Goal: Transaction & Acquisition: Purchase product/service

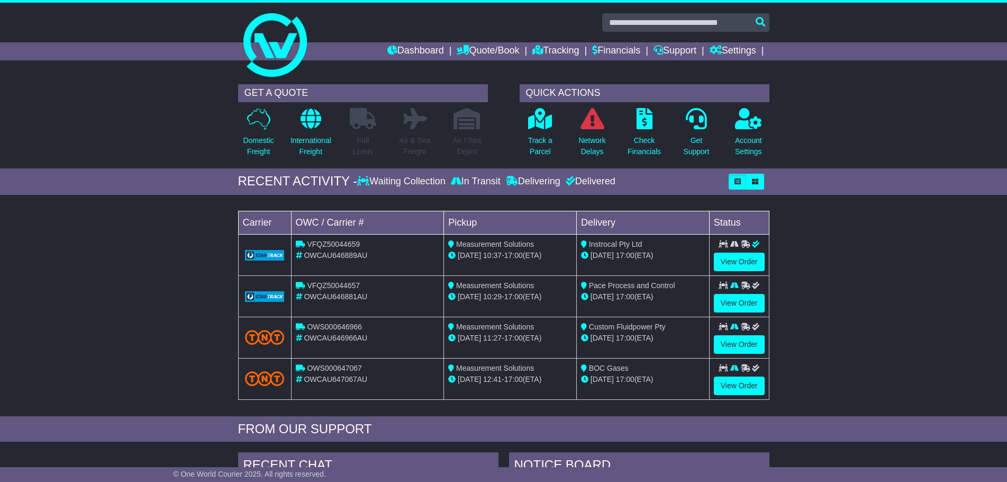
click at [93, 292] on div "Loading... No bookings found Carrier OWC / Carrier # Pickup Delivery Status VFQ…" at bounding box center [503, 308] width 1007 height 216
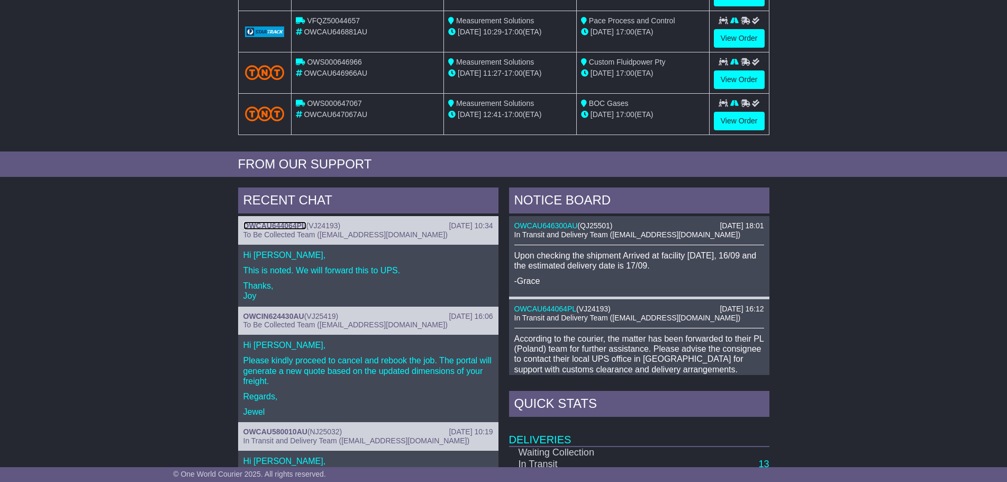
click at [286, 222] on link "OWCAU644064PL" at bounding box center [274, 225] width 63 height 8
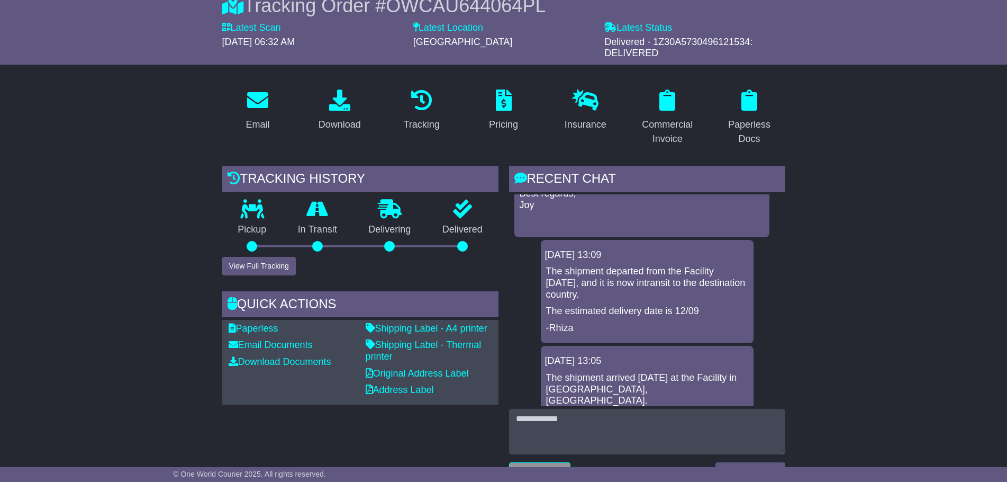
scroll to position [393, 0]
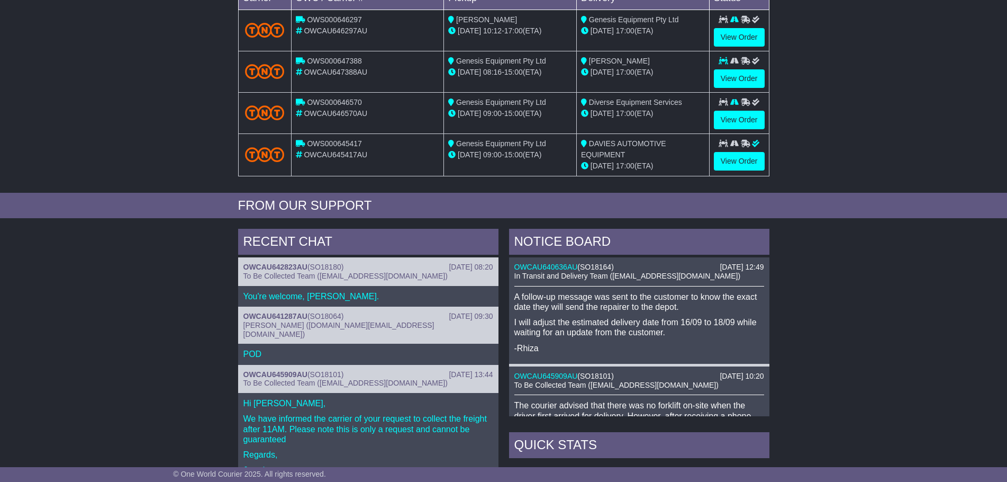
scroll to position [265, 0]
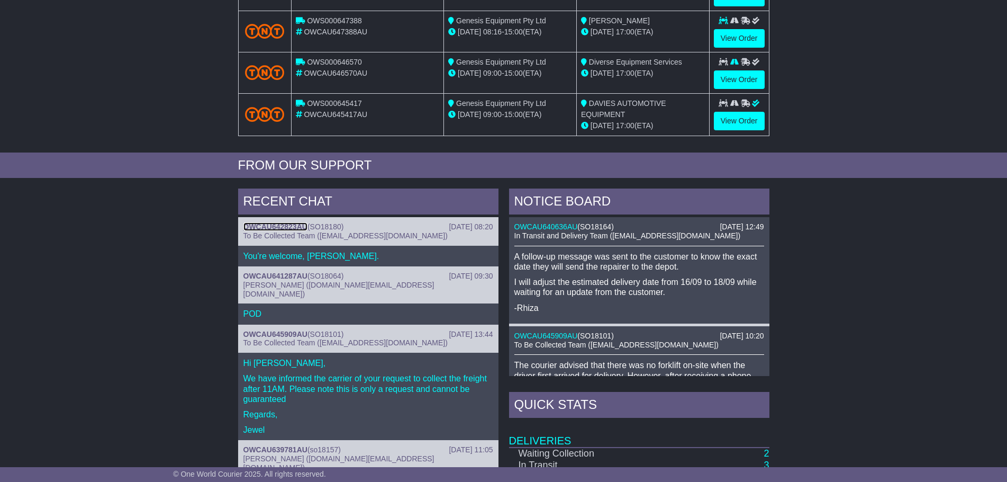
click at [296, 226] on link "OWCAU642823AU" at bounding box center [275, 226] width 64 height 8
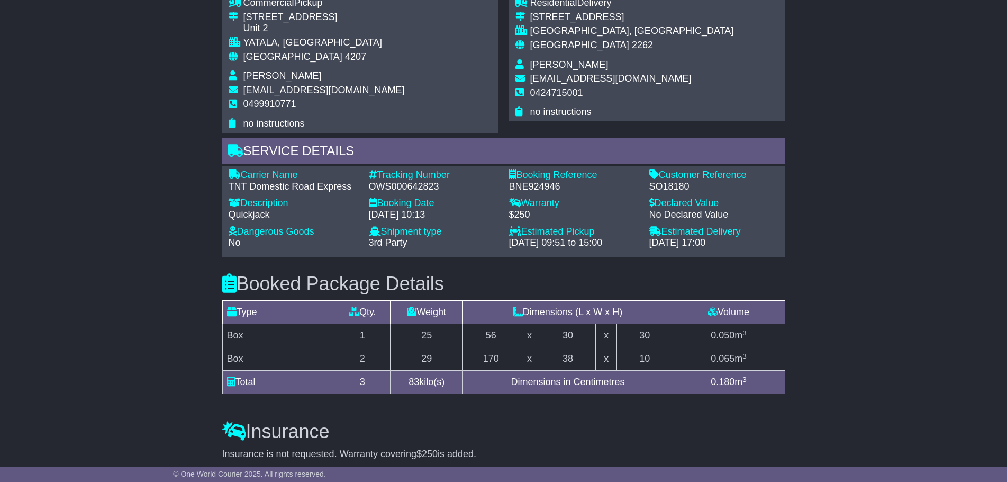
scroll to position [741, 0]
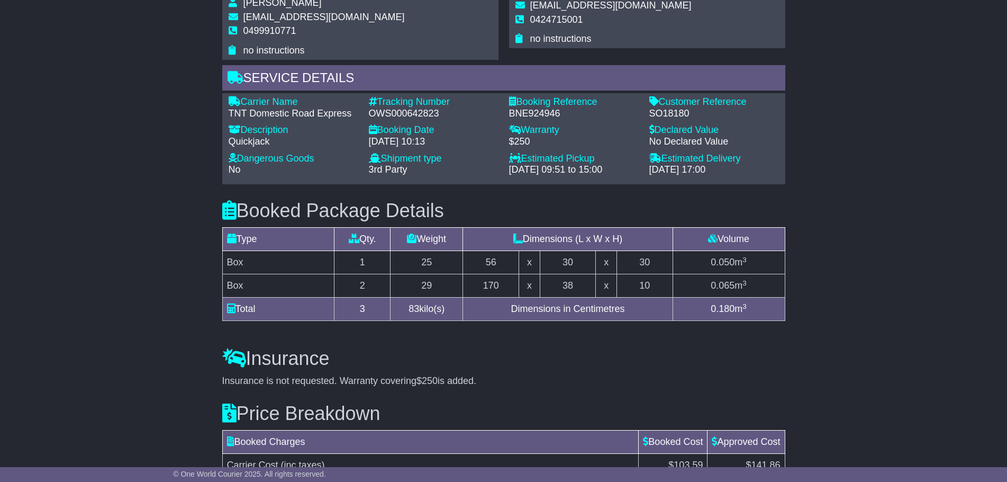
click at [821, 293] on div "Email Download Tracking Pricing Insurance" at bounding box center [503, 49] width 1007 height 1215
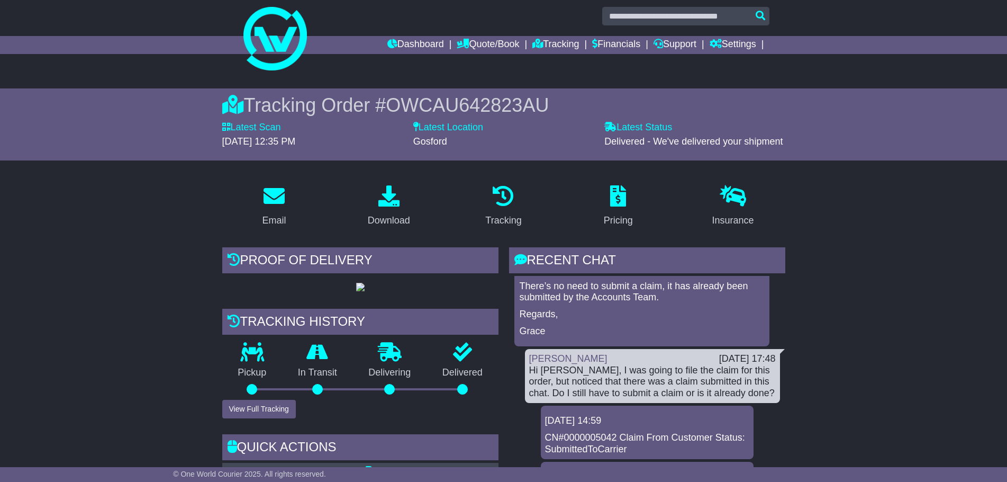
scroll to position [0, 0]
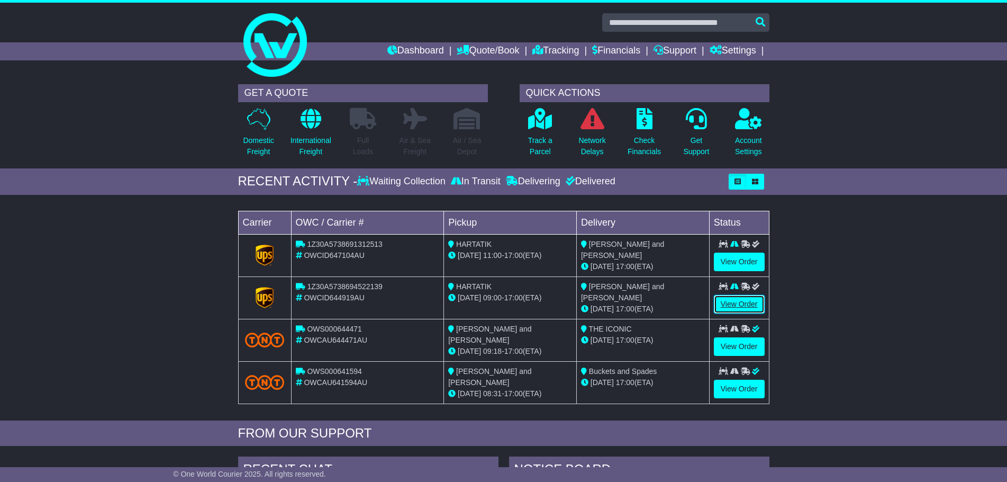
click at [746, 306] on link "View Order" at bounding box center [739, 304] width 51 height 19
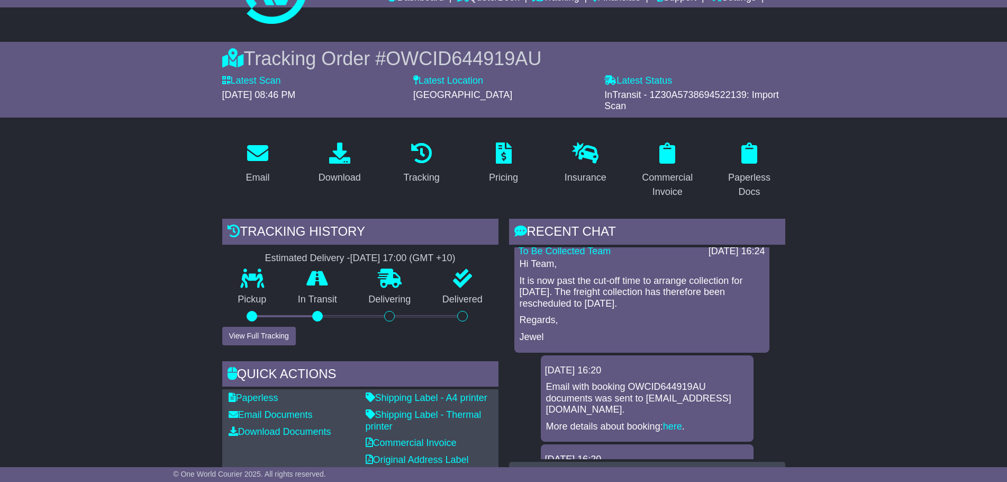
scroll to position [272, 0]
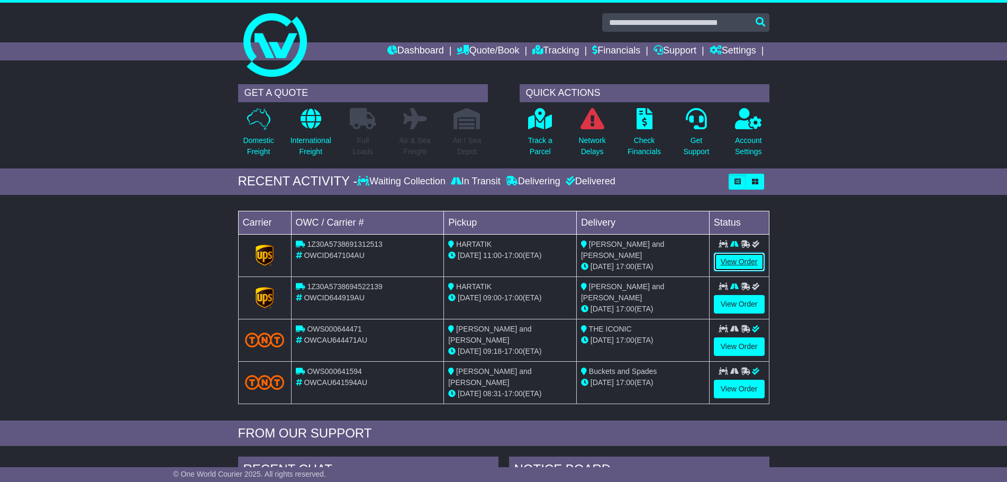
click at [740, 260] on link "View Order" at bounding box center [739, 261] width 51 height 19
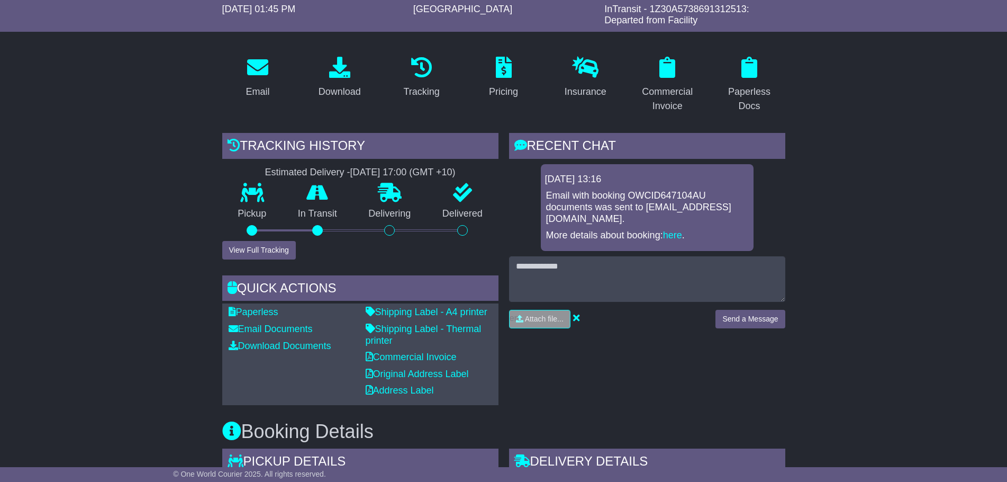
scroll to position [159, 0]
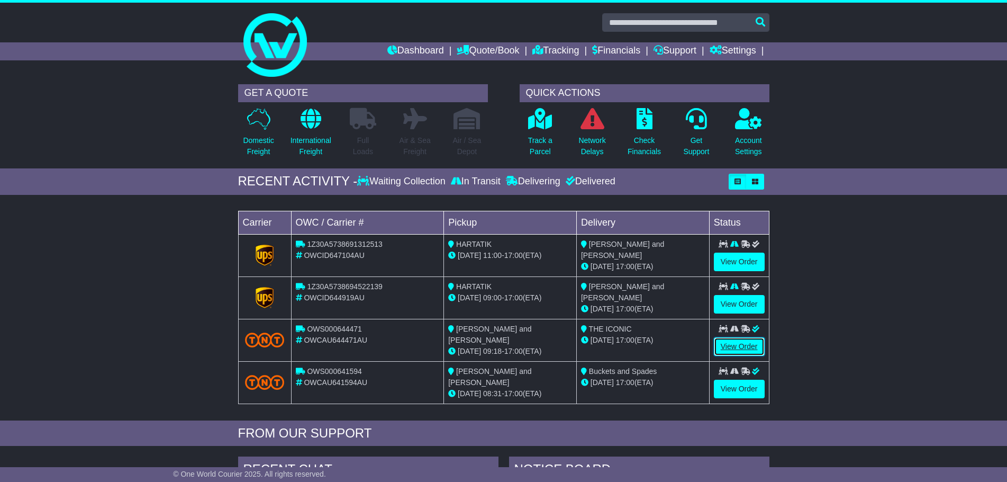
click at [742, 341] on link "View Order" at bounding box center [739, 346] width 51 height 19
click at [735, 260] on link "View Order" at bounding box center [739, 261] width 51 height 19
click at [736, 345] on link "View Order" at bounding box center [739, 346] width 51 height 19
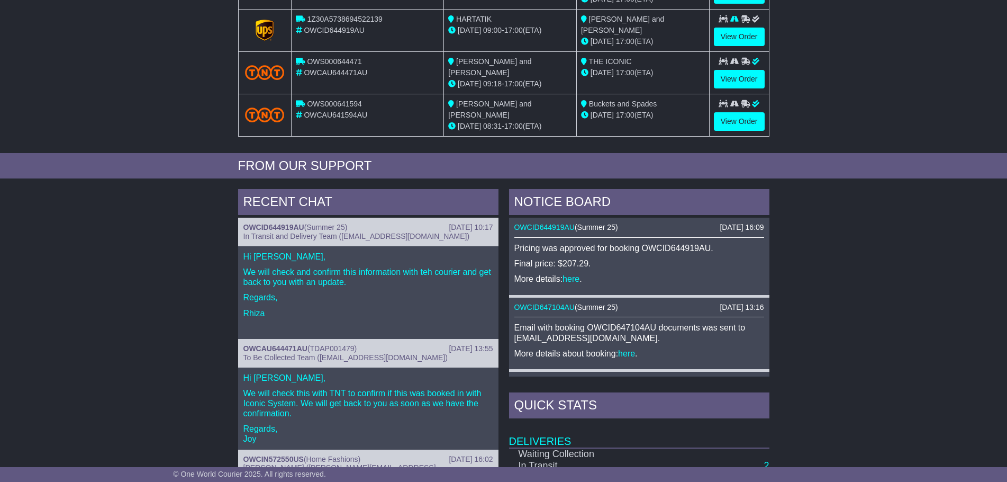
scroll to position [370, 0]
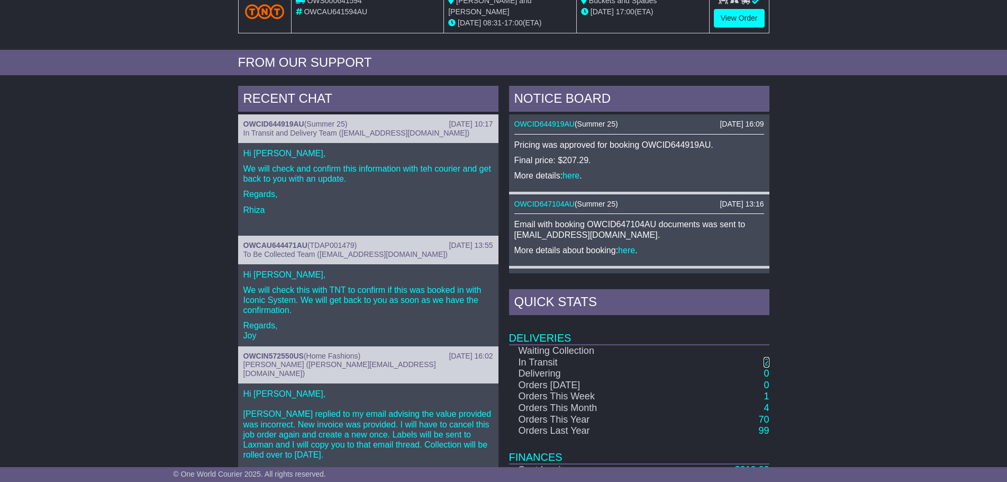
click at [767, 357] on link "2" at bounding box center [766, 362] width 5 height 11
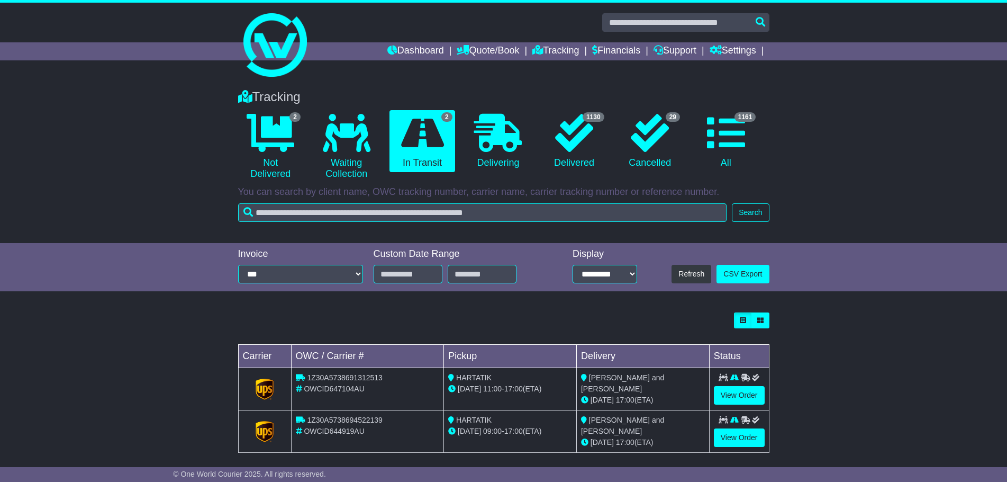
scroll to position [6, 0]
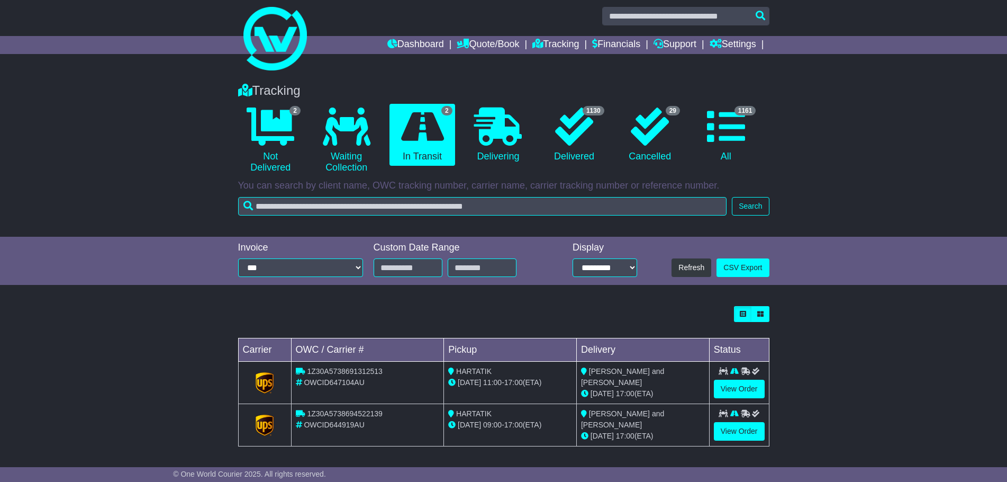
click at [187, 301] on div "Loading... No bookings found Carrier OWC / Carrier # Pickup Delivery Status 1Z3…" at bounding box center [503, 382] width 1007 height 162
click at [275, 138] on icon at bounding box center [271, 126] width 48 height 38
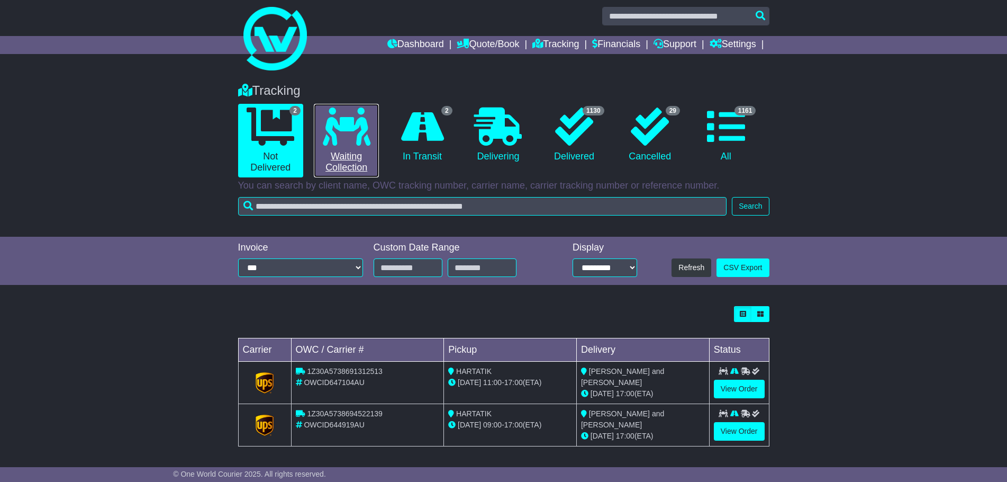
click at [340, 148] on link "0 Waiting Collection" at bounding box center [346, 141] width 65 height 74
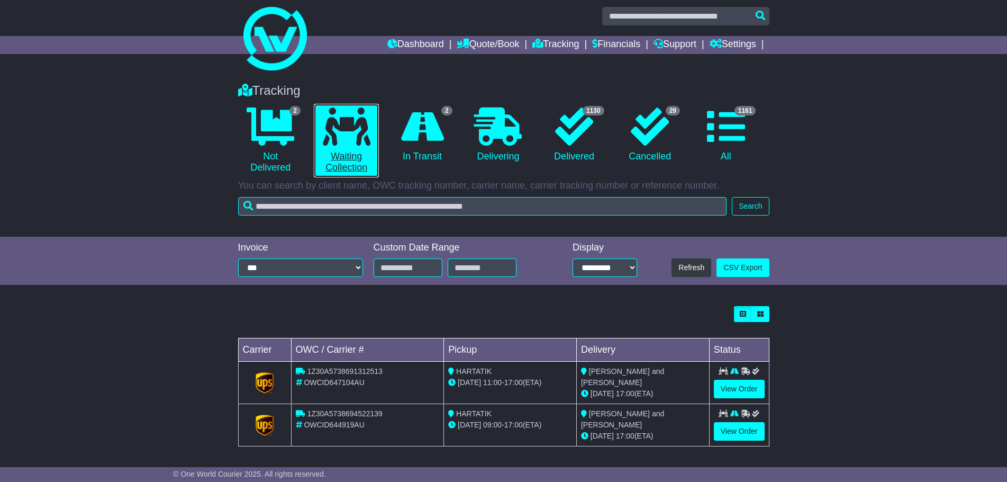
scroll to position [0, 0]
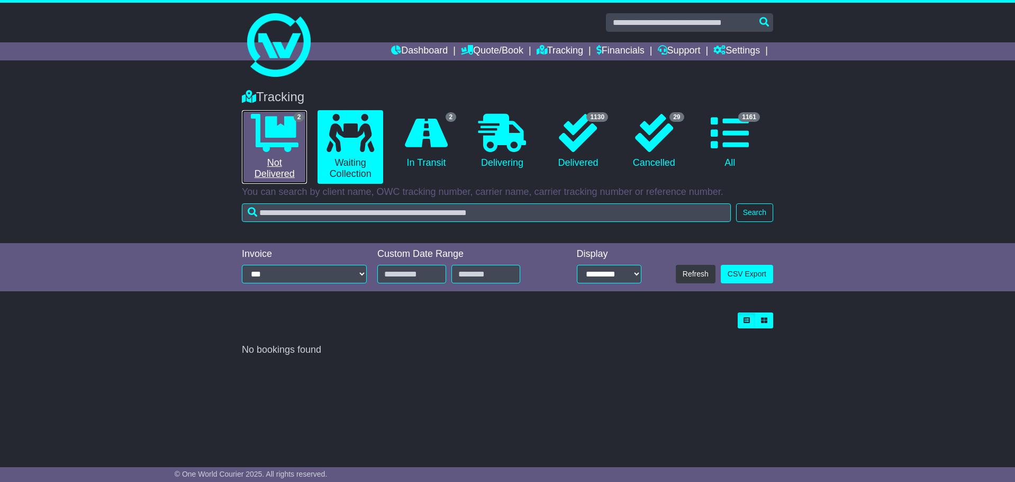
click at [306, 140] on link "2 Not Delivered" at bounding box center [274, 147] width 65 height 74
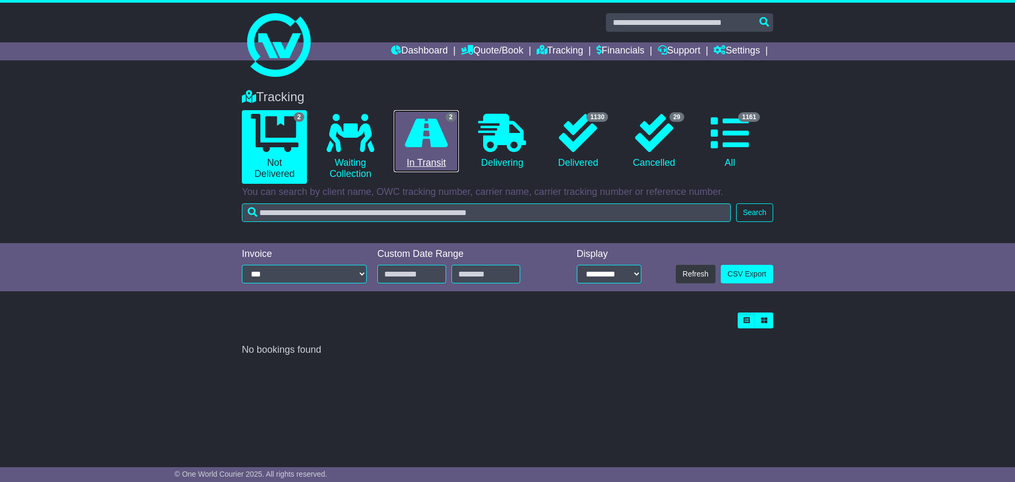
click at [419, 141] on icon at bounding box center [426, 133] width 43 height 38
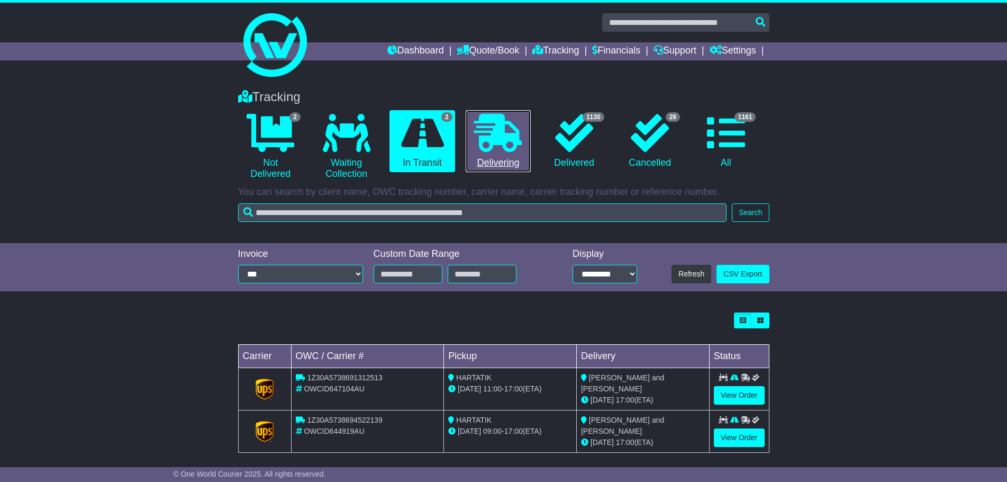
click at [520, 144] on icon at bounding box center [498, 133] width 48 height 38
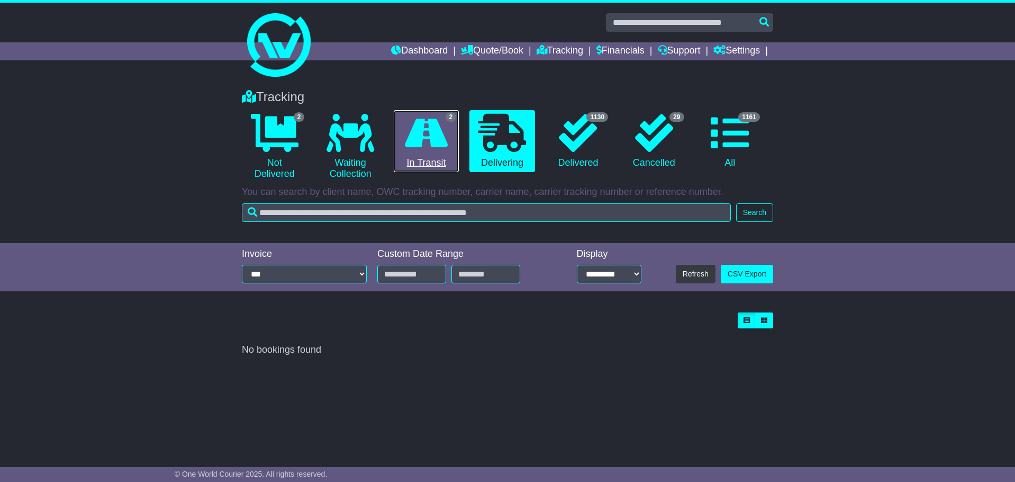
click at [412, 145] on icon at bounding box center [426, 133] width 43 height 38
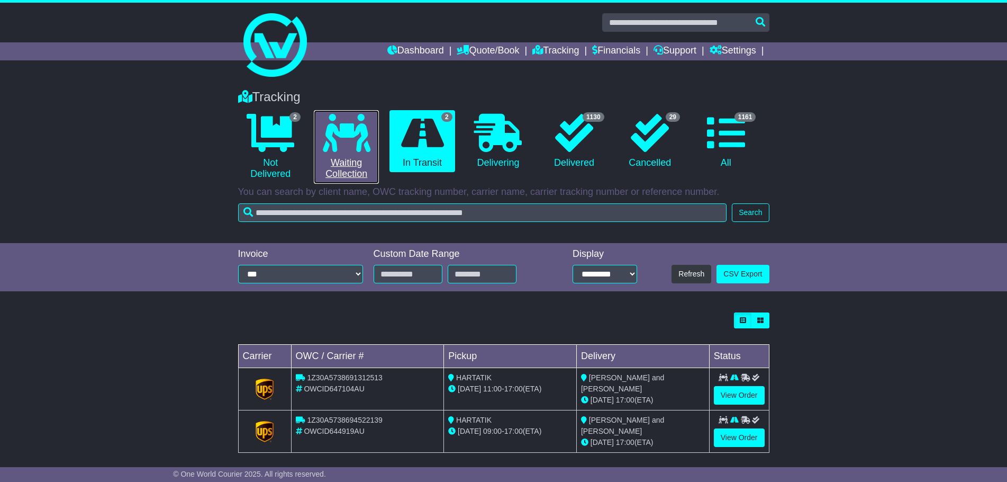
click at [363, 152] on link "0 Waiting Collection" at bounding box center [346, 147] width 65 height 74
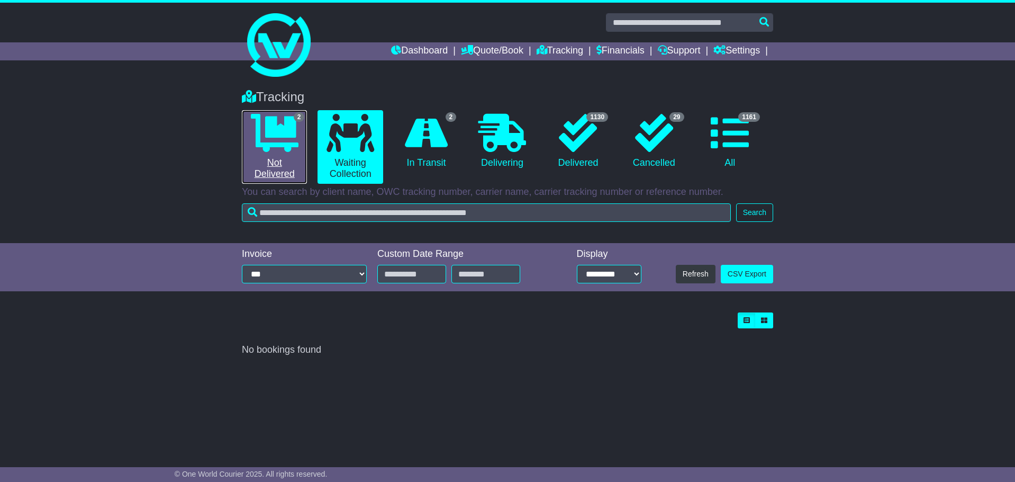
click at [286, 152] on link "2 Not Delivered" at bounding box center [274, 147] width 65 height 74
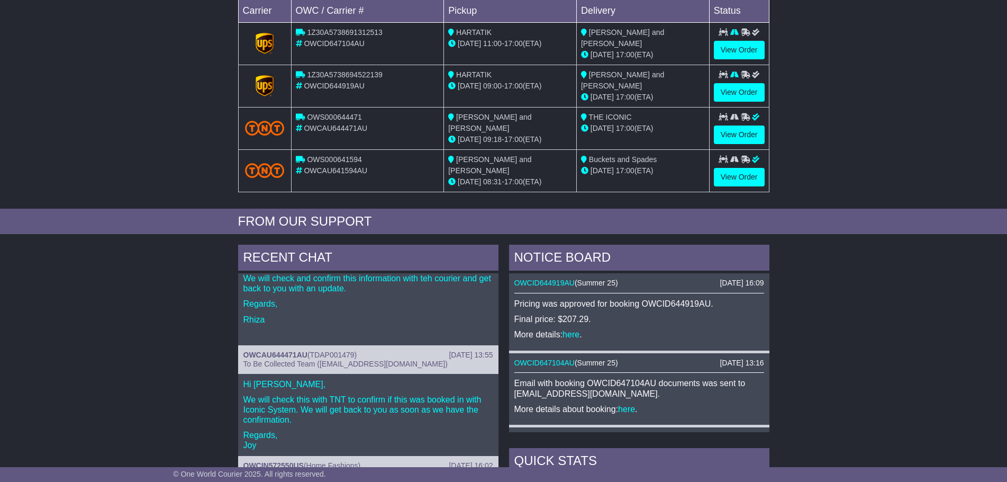
scroll to position [53, 0]
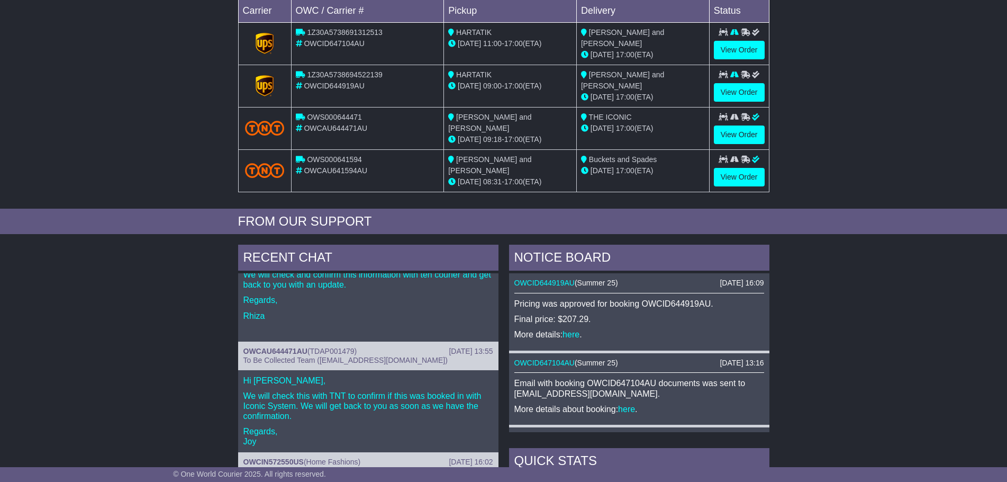
click at [864, 301] on div "RECENT CHAT 17 Sep 2025 10:17 OWCID644919AU ( Summer 25 ) In Transit and Delive…" at bounding box center [503, 467] width 1007 height 457
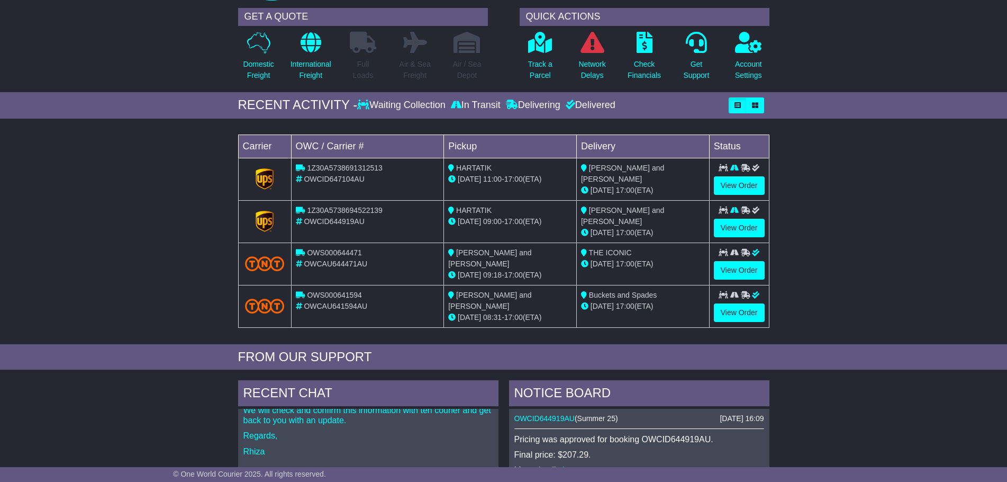
scroll to position [0, 0]
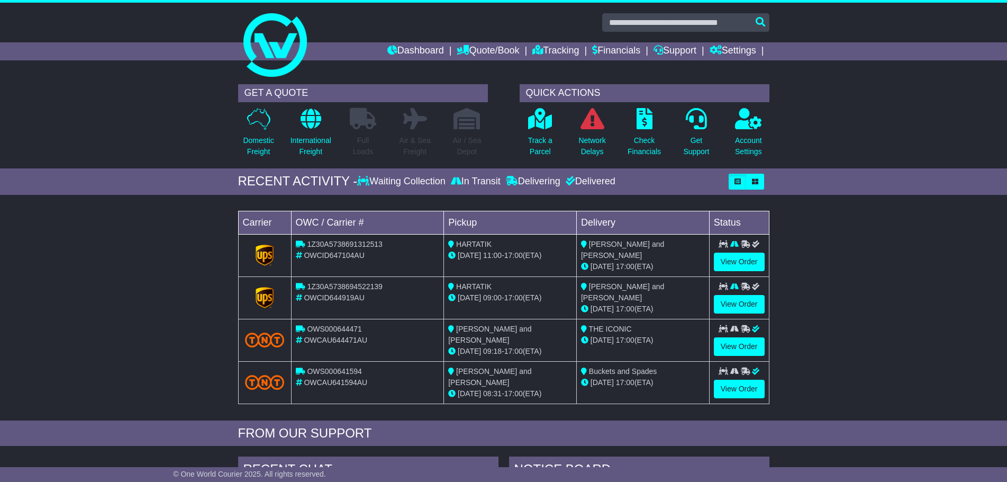
click at [628, 336] on span "17:00" at bounding box center [625, 340] width 19 height 8
click at [711, 344] on td "View Order" at bounding box center [739, 340] width 60 height 42
click at [732, 344] on link "View Order" at bounding box center [739, 346] width 51 height 19
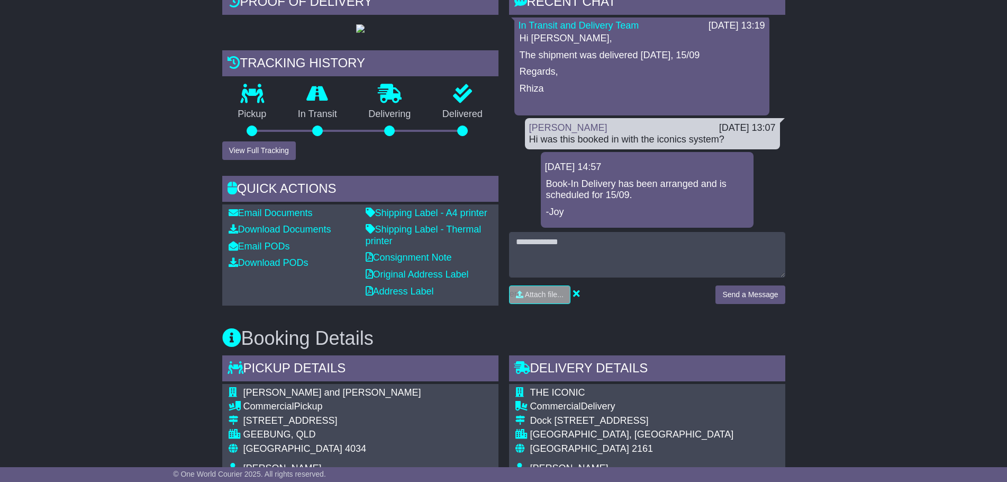
scroll to position [236, 0]
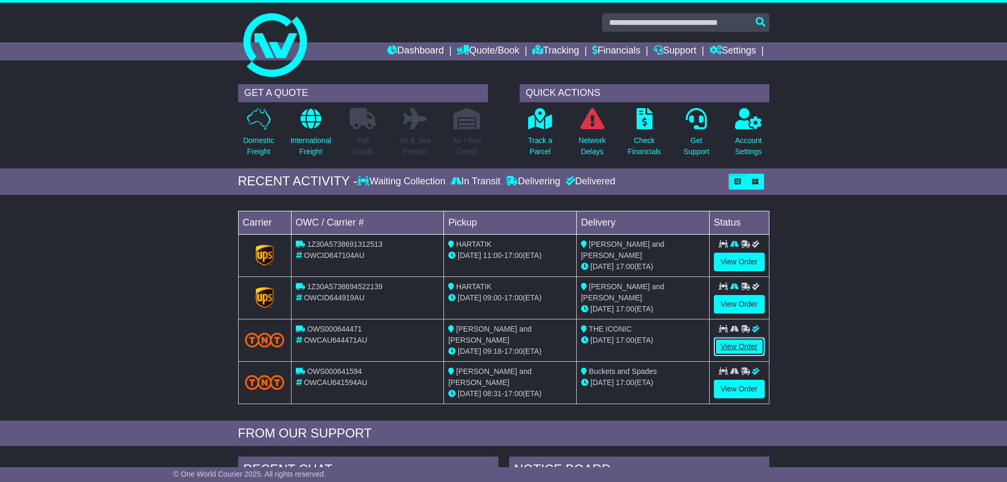
click at [747, 348] on link "View Order" at bounding box center [739, 346] width 51 height 19
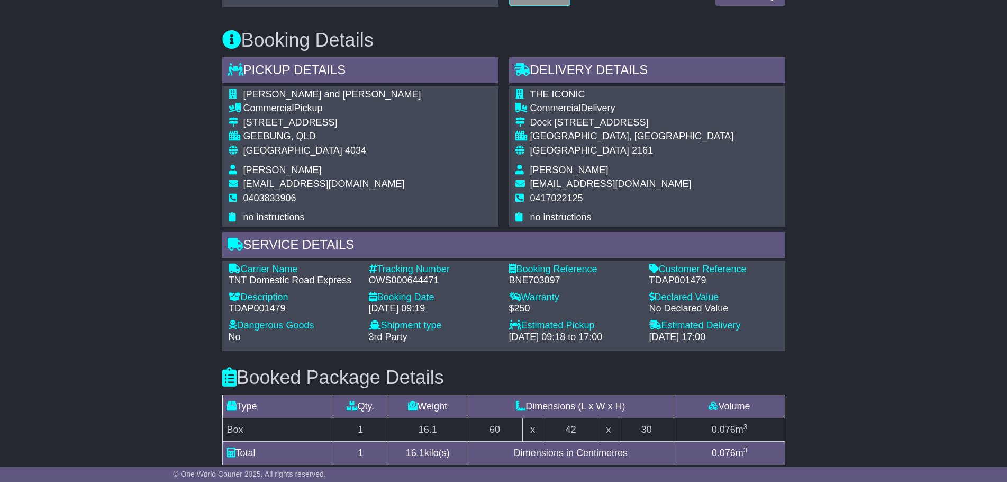
scroll to position [582, 0]
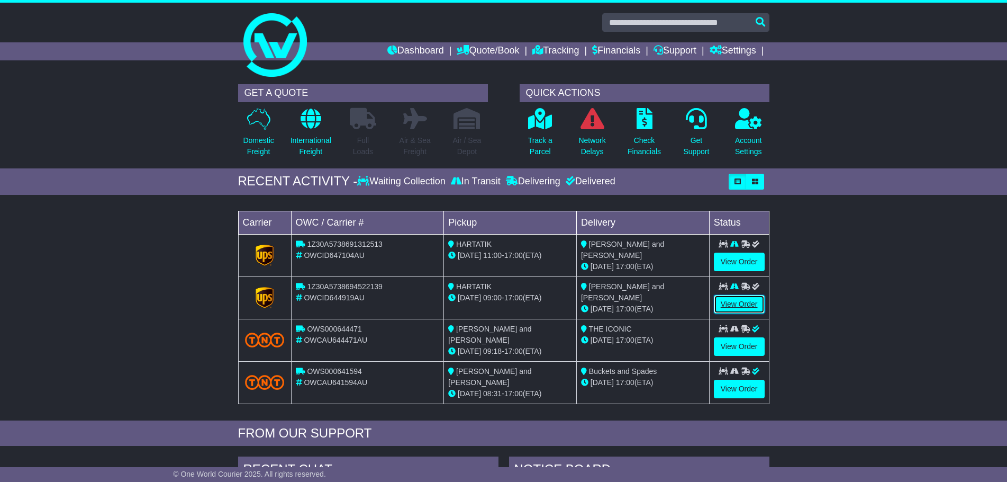
click at [744, 305] on link "View Order" at bounding box center [739, 304] width 51 height 19
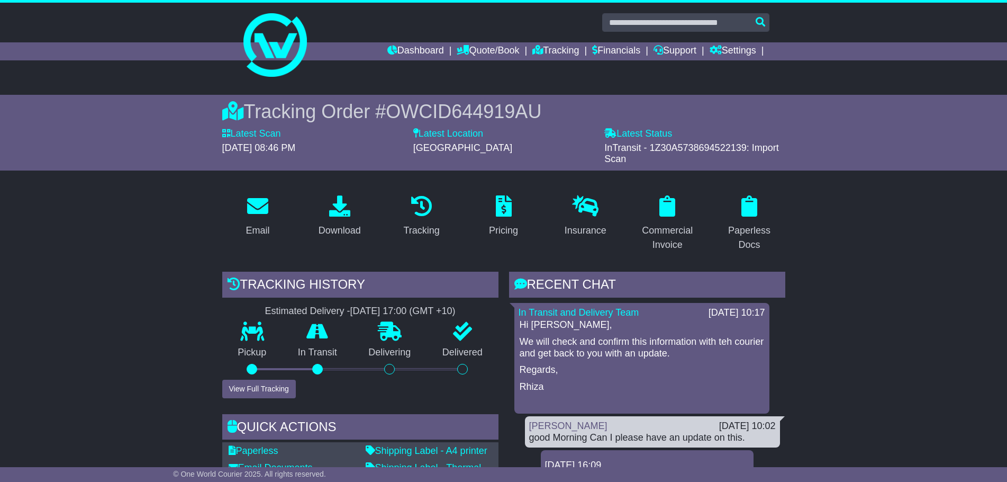
click at [721, 337] on p "We will check and confirm this information with teh courier and get back to you…" at bounding box center [642, 347] width 245 height 23
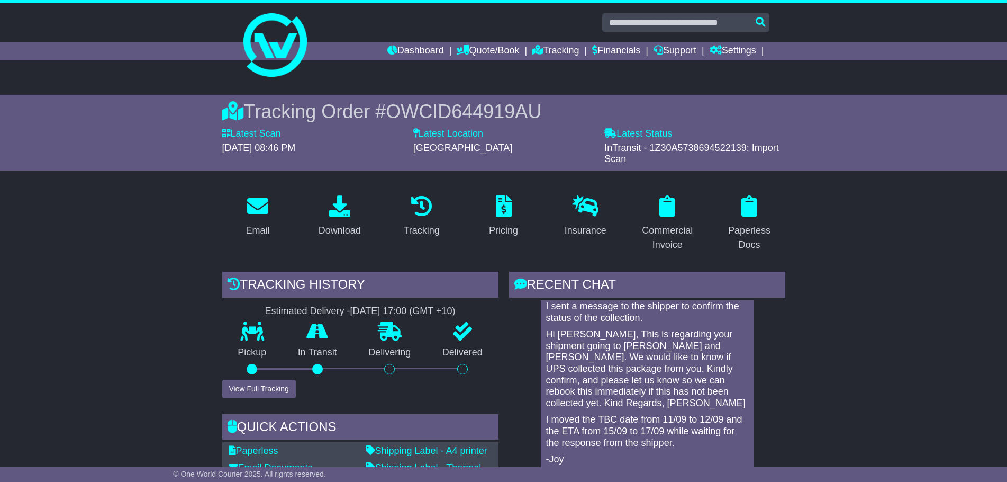
scroll to position [476, 0]
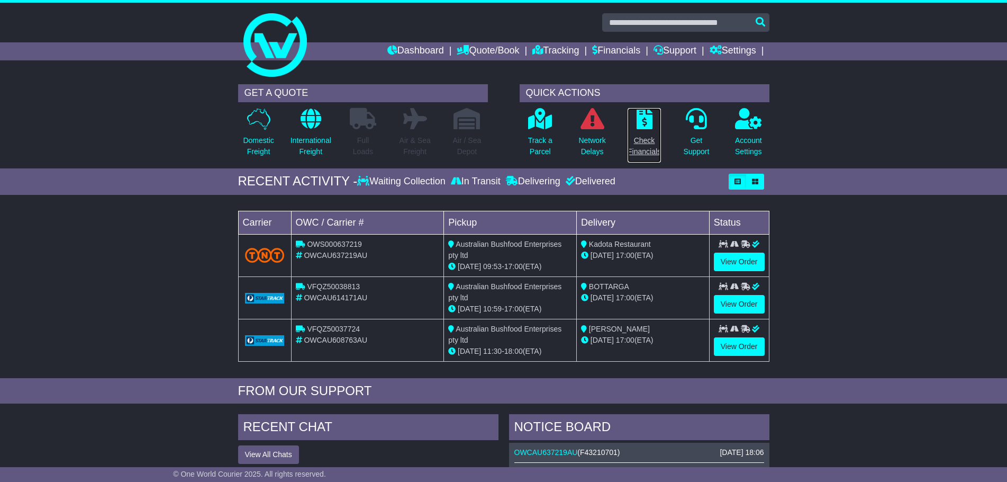
click at [651, 135] on p "Check Financials" at bounding box center [644, 146] width 33 height 22
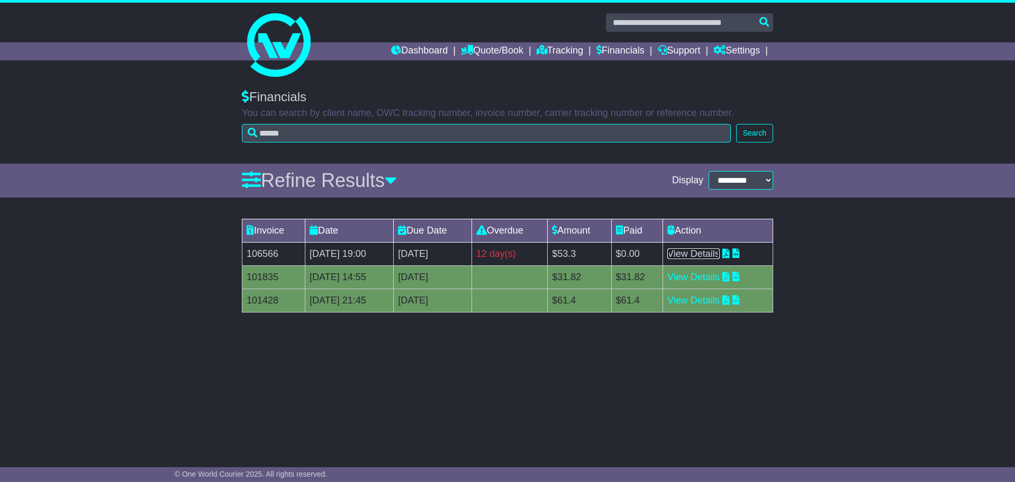
click at [720, 256] on link "View Details" at bounding box center [693, 253] width 52 height 11
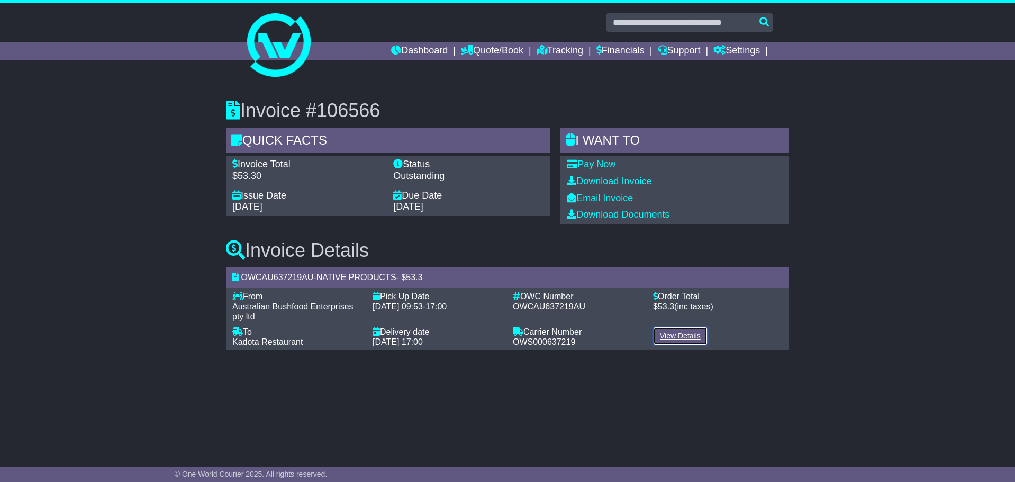
click at [677, 337] on link "View Details" at bounding box center [680, 336] width 55 height 19
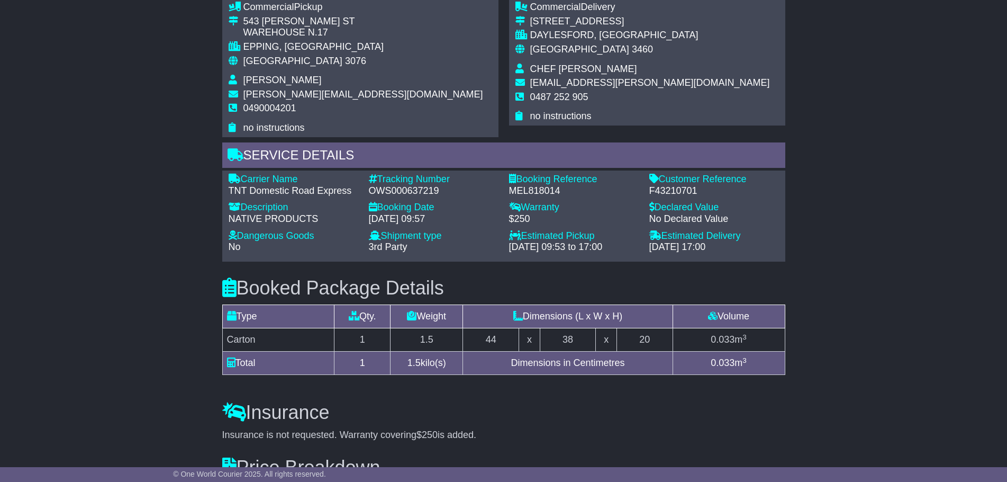
scroll to position [603, 0]
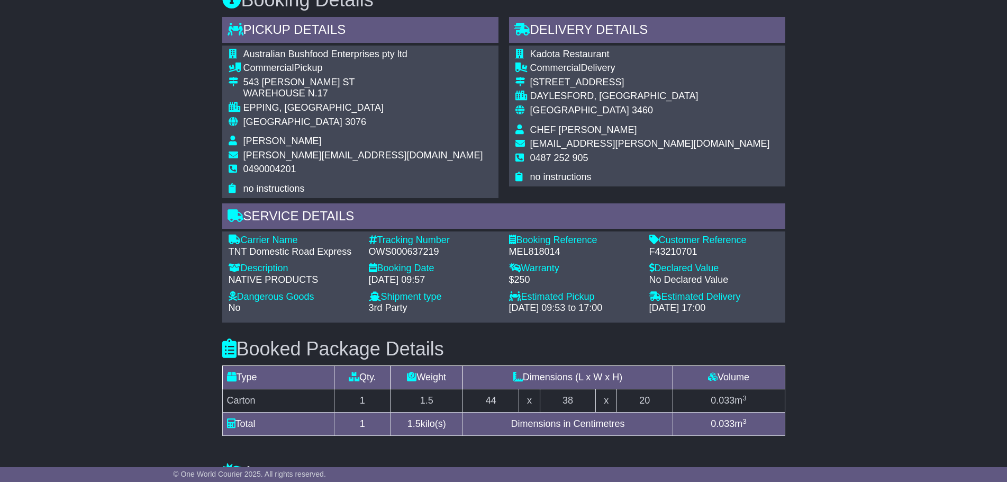
click at [948, 308] on div "Email Download Tracking Pricing Insurance" at bounding box center [503, 152] width 1007 height 1145
click at [865, 282] on div "Email Download Tracking Pricing Insurance" at bounding box center [503, 152] width 1007 height 1145
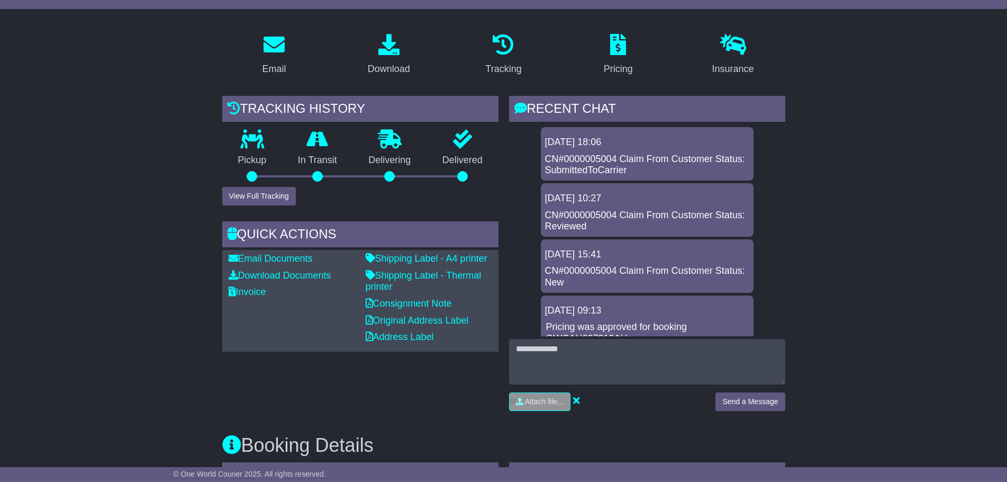
scroll to position [0, 0]
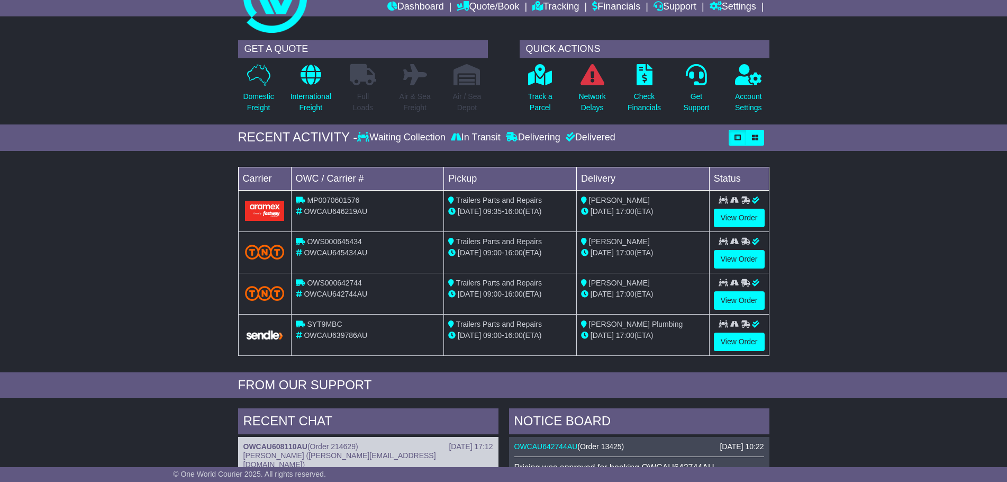
scroll to position [19, 0]
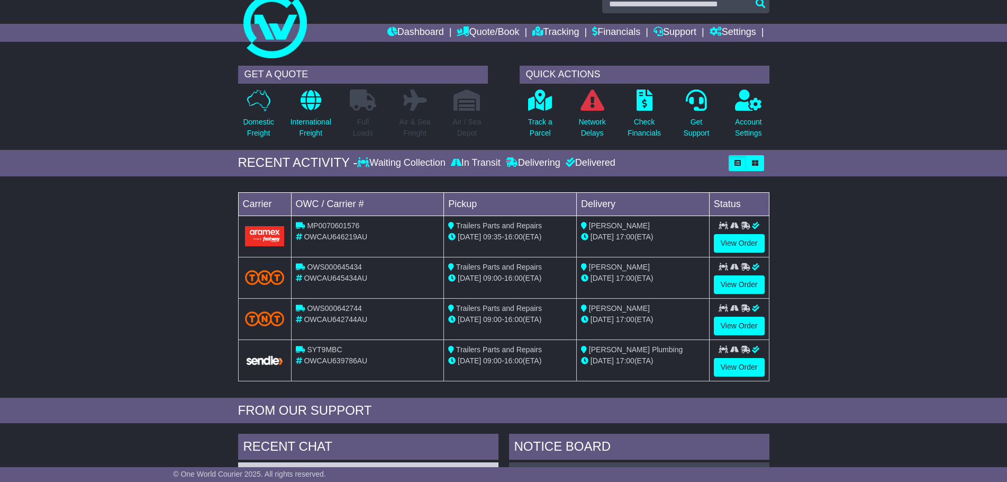
click at [851, 218] on div "Loading... No bookings found Carrier OWC / Carrier # Pickup Delivery Status MP0…" at bounding box center [503, 290] width 1007 height 216
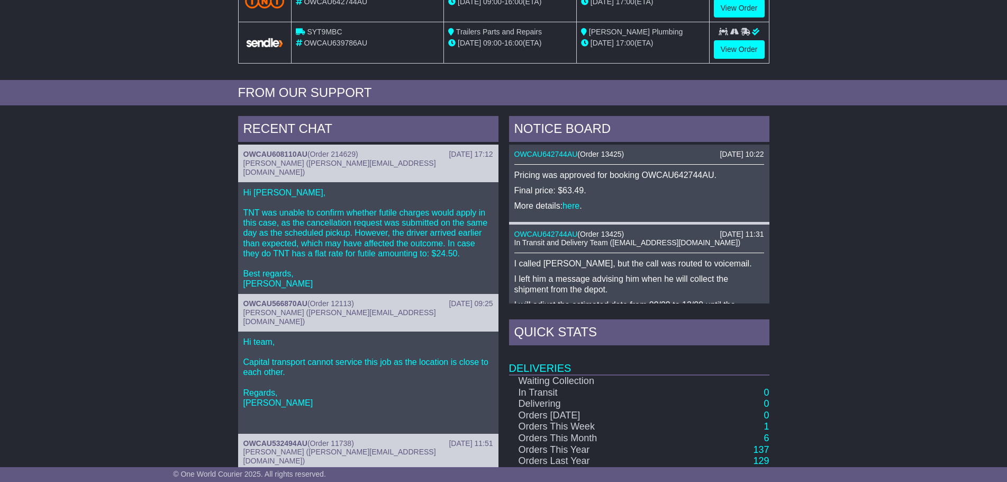
scroll to position [177, 0]
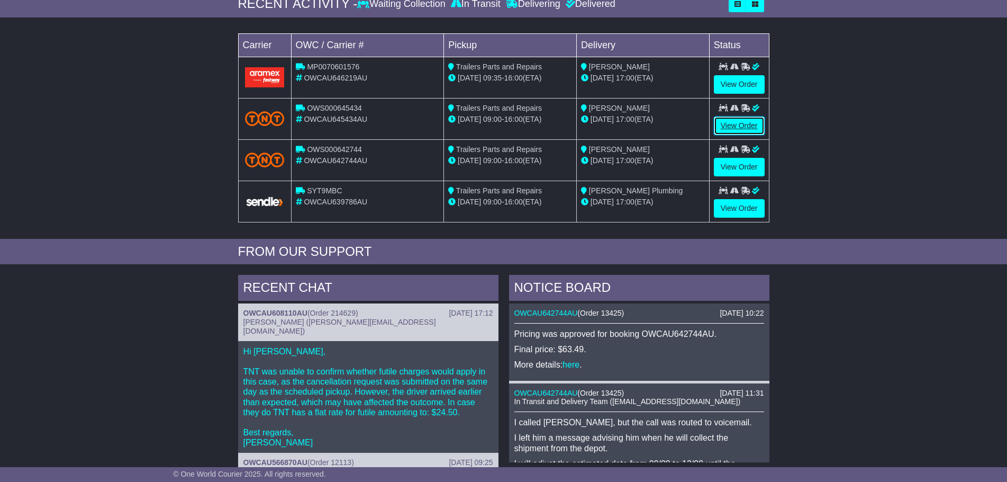
click at [754, 124] on link "View Order" at bounding box center [739, 125] width 51 height 19
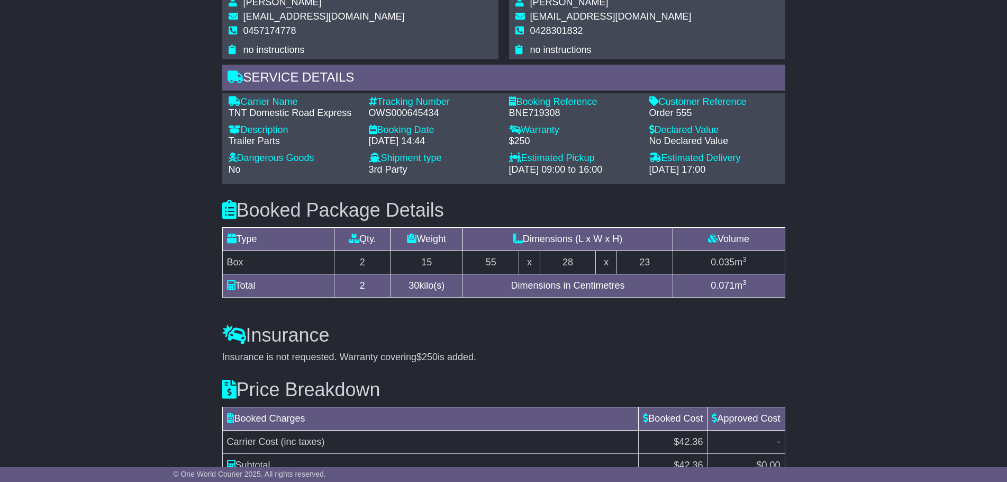
scroll to position [686, 0]
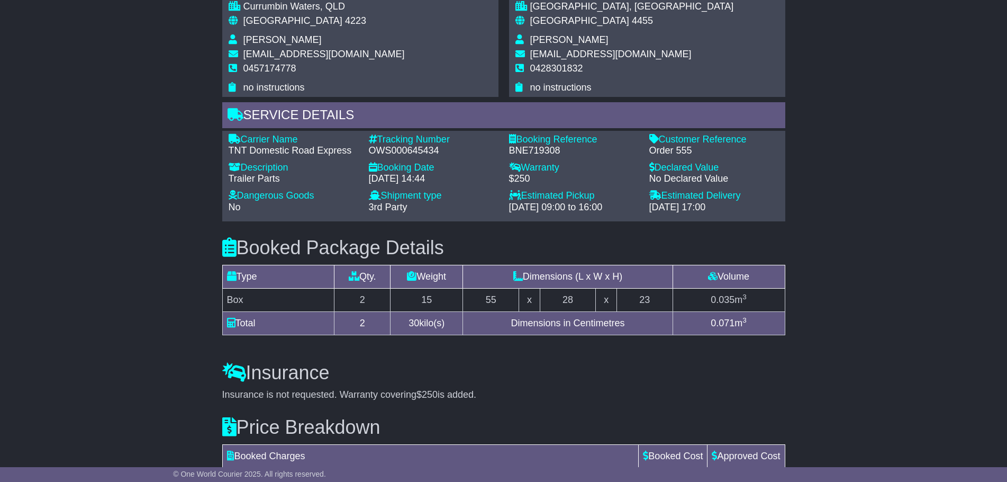
click at [409, 157] on div "OWS000645434" at bounding box center [434, 151] width 130 height 12
click at [829, 197] on div "Email Download Tracking Pricing Insurance" at bounding box center [503, 37] width 1007 height 1081
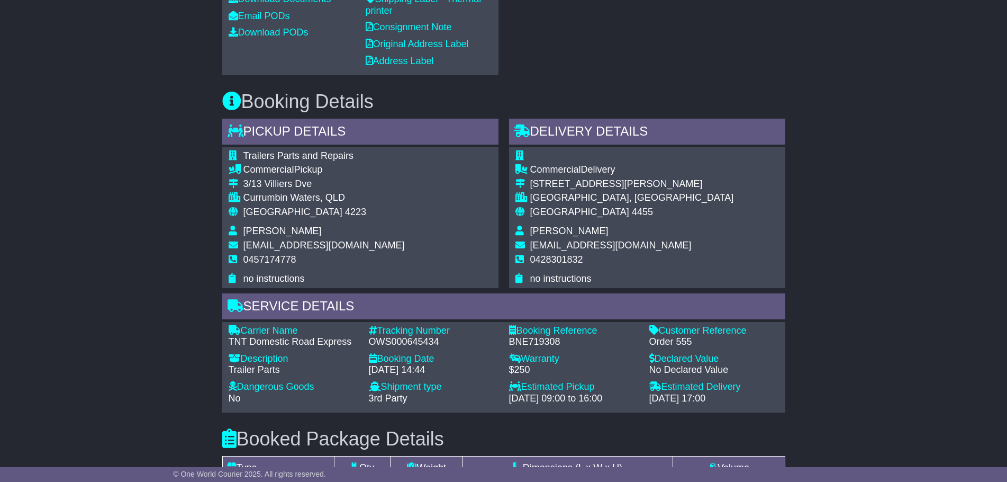
scroll to position [474, 0]
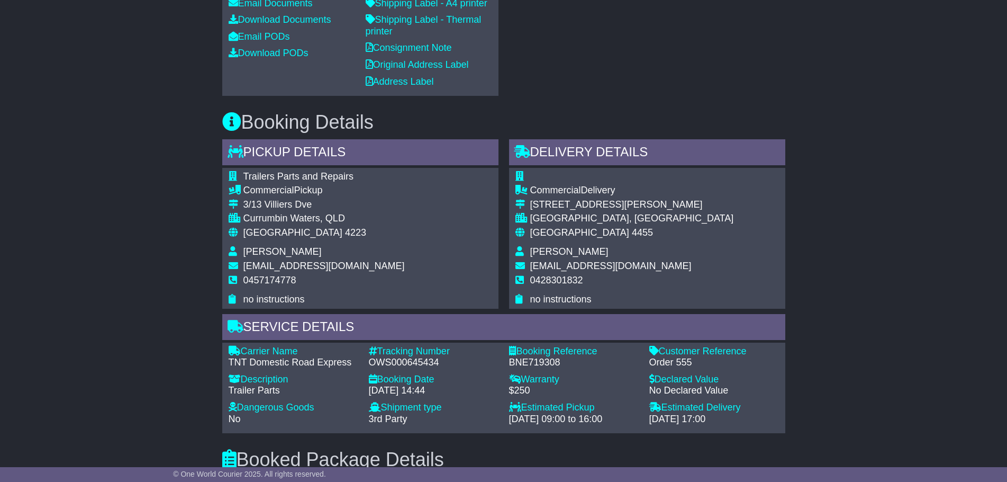
click at [322, 239] on div "Australia 4223" at bounding box center [323, 233] width 161 height 12
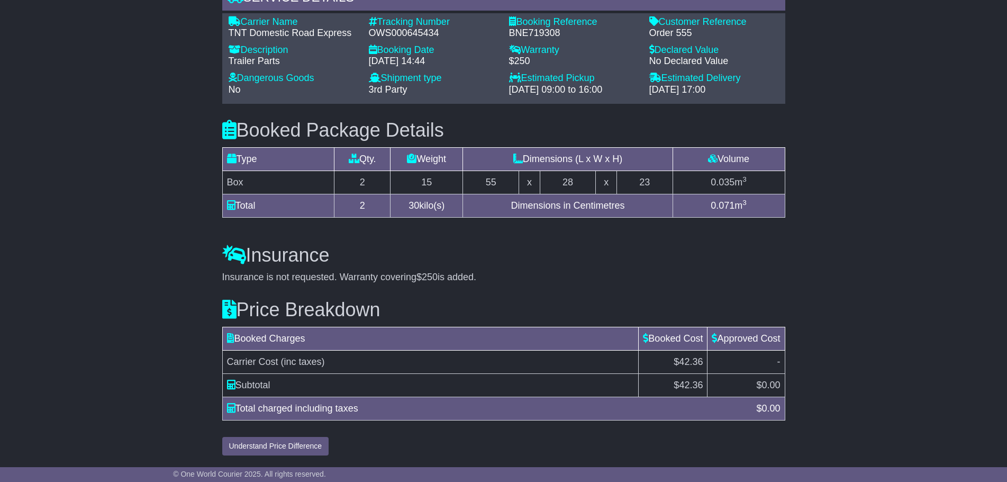
scroll to position [845, 0]
click at [682, 390] on td "$ 42.36" at bounding box center [673, 384] width 69 height 23
click at [685, 387] on span "42.36" at bounding box center [691, 384] width 24 height 11
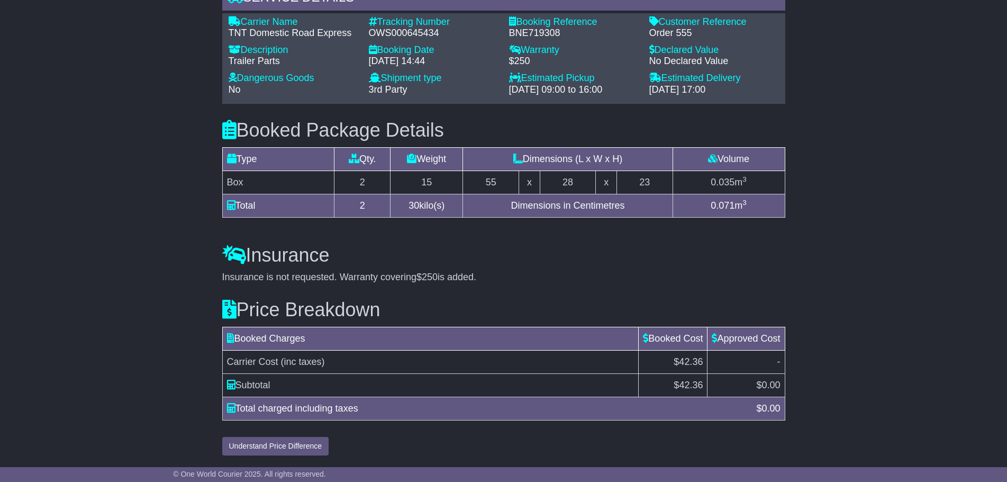
click at [772, 387] on span "0.00" at bounding box center [771, 384] width 19 height 11
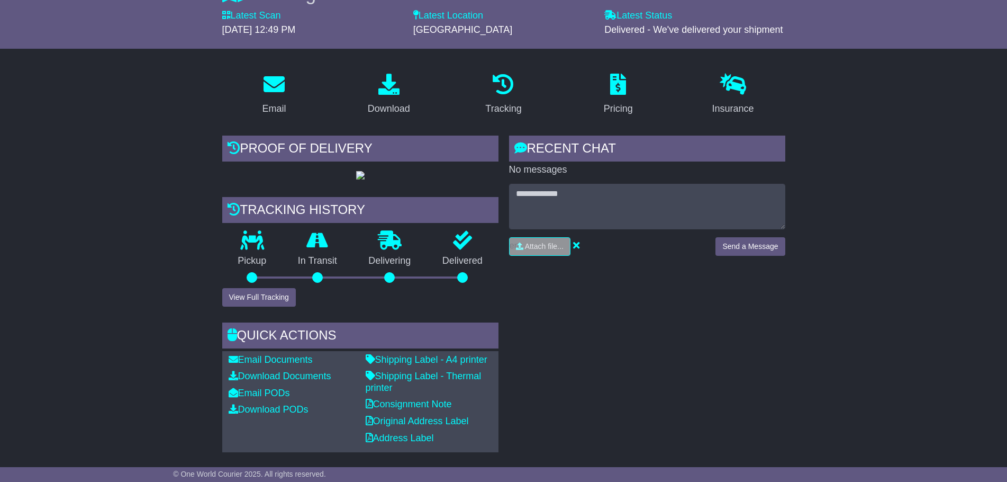
scroll to position [104, 0]
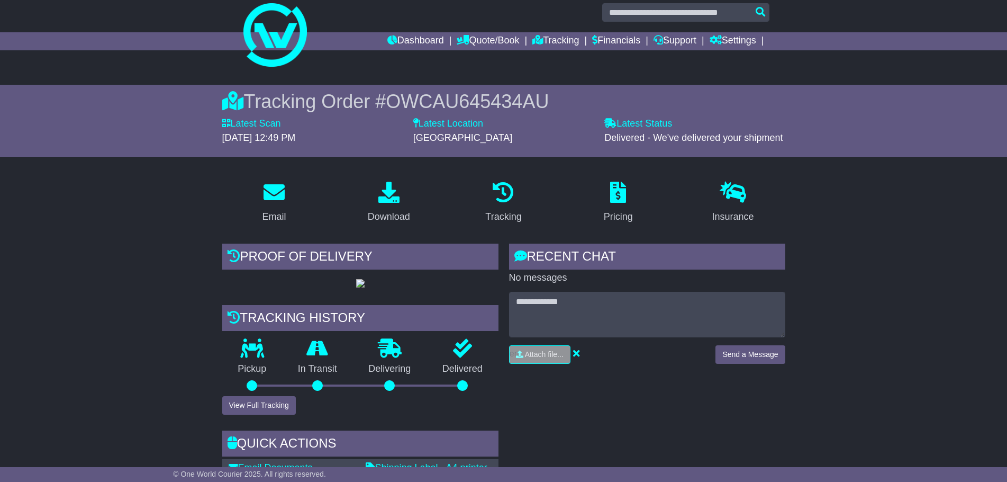
scroll to position [0, 0]
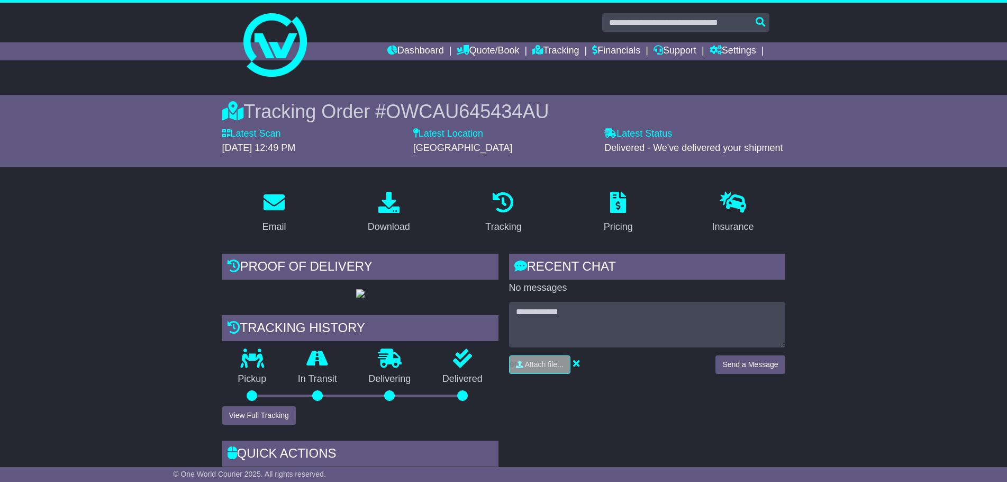
click at [436, 152] on span "Roma" at bounding box center [462, 147] width 99 height 11
click at [296, 144] on span "15 September 2025 - 12:49 PM" at bounding box center [259, 147] width 74 height 11
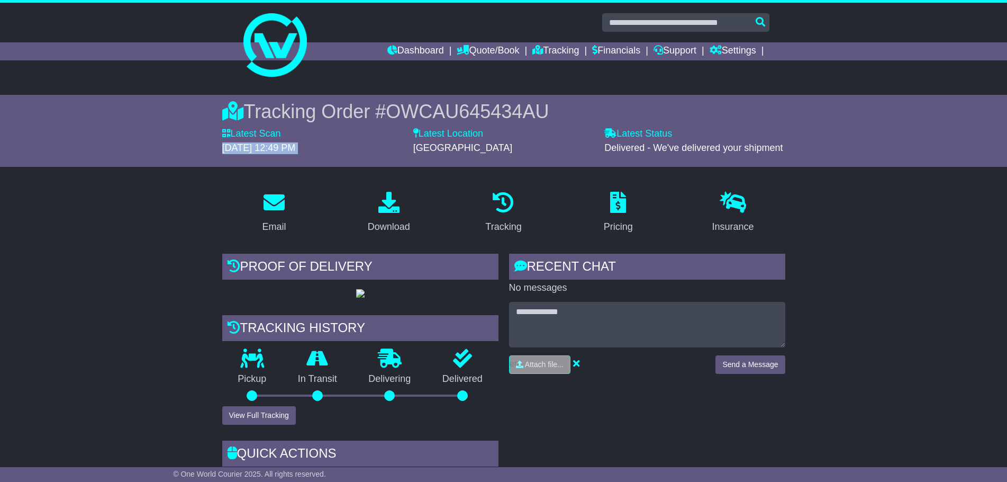
click at [296, 144] on span "15 September 2025 - 12:49 PM" at bounding box center [259, 147] width 74 height 11
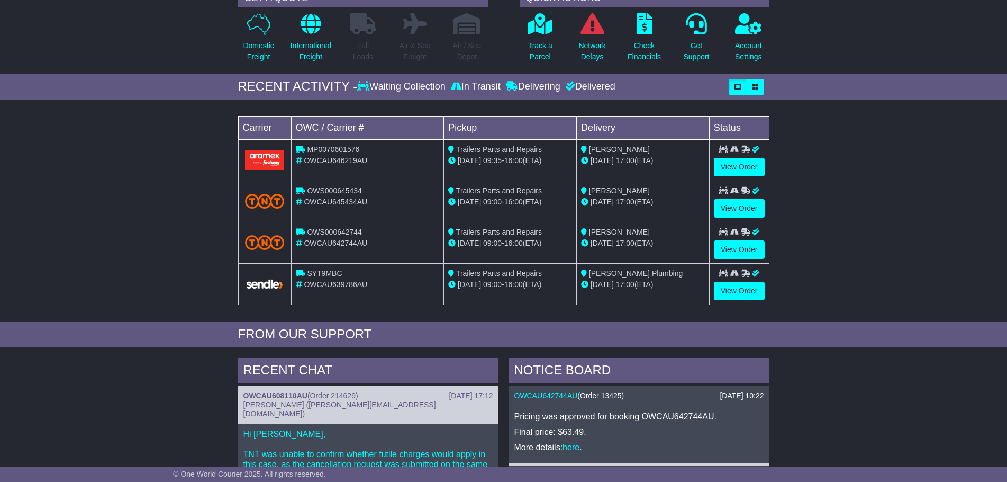
scroll to position [177, 0]
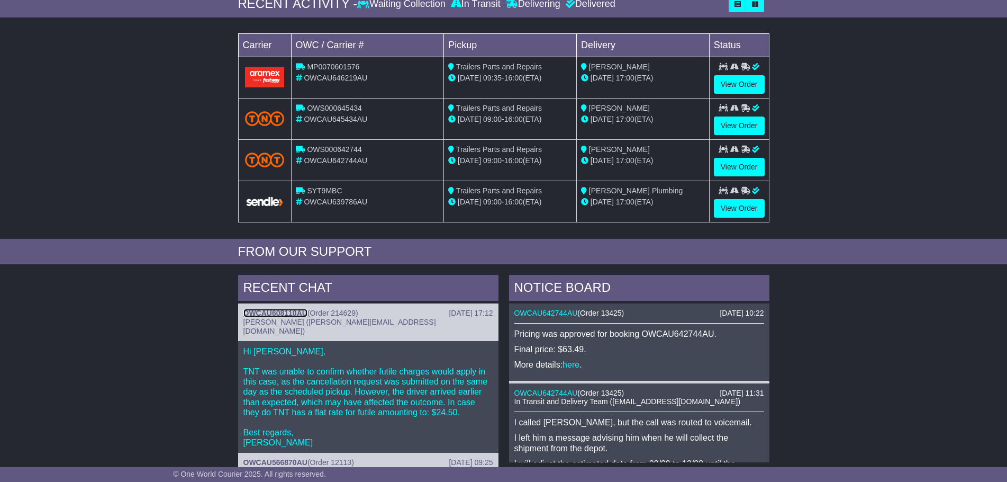
click at [247, 315] on link "OWCAU608110AU" at bounding box center [275, 313] width 64 height 8
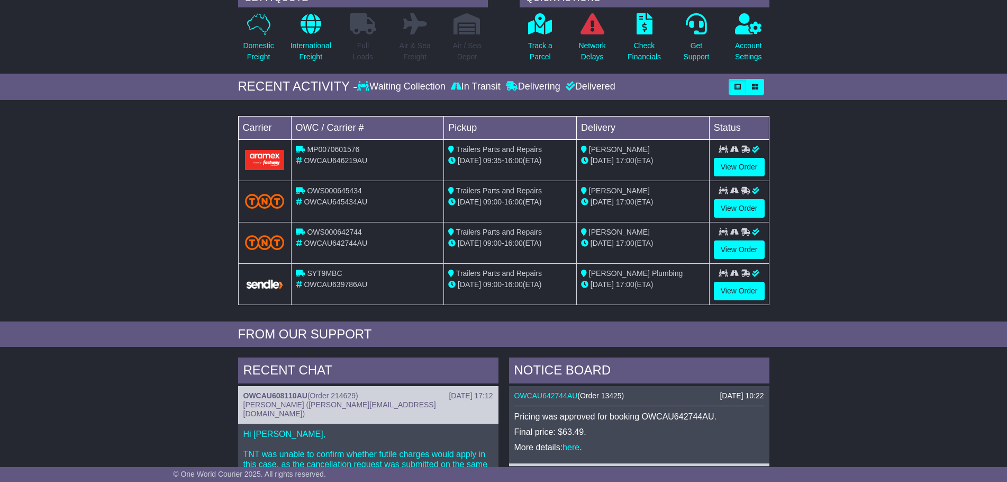
scroll to position [177, 0]
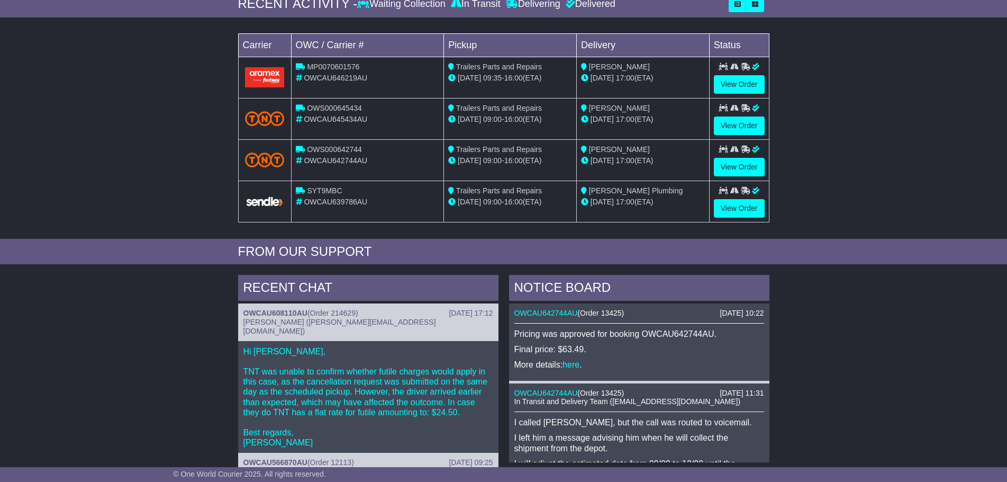
click at [219, 308] on div "GET A QUOTE Domestic Freight International Freight Full Loads Air & Sea Freight" at bounding box center [503, 314] width 1007 height 825
click at [655, 120] on div "15 Sep 17:00 (ETA)" at bounding box center [643, 119] width 124 height 11
click at [856, 125] on div "Loading... No bookings found Carrier OWC / Carrier # Pickup Delivery Status MP0…" at bounding box center [503, 131] width 1007 height 216
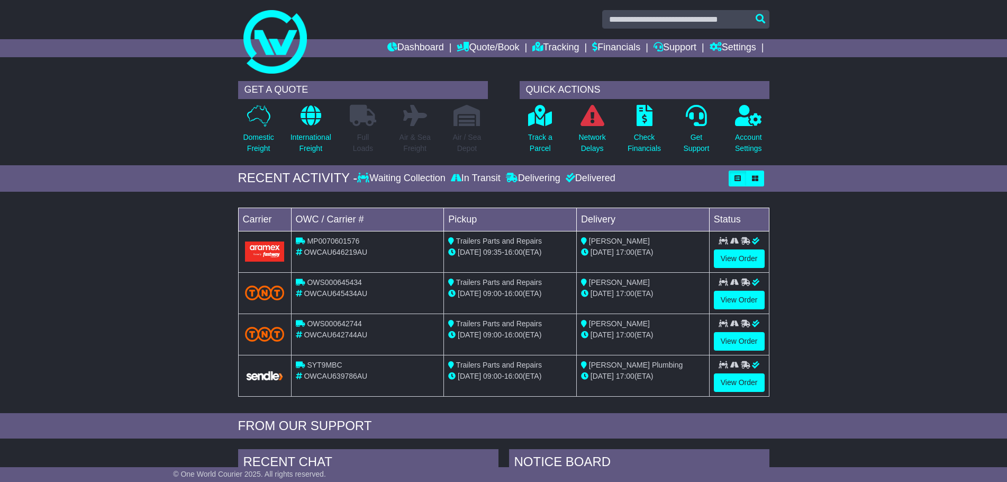
scroll to position [0, 0]
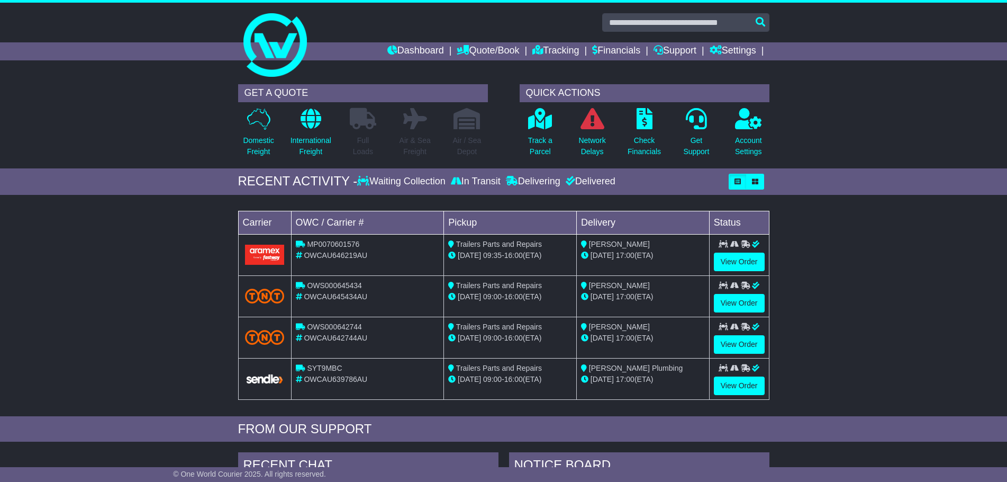
click at [162, 331] on div "Loading... No bookings found Carrier OWC / Carrier # Pickup Delivery Status MP0…" at bounding box center [503, 308] width 1007 height 216
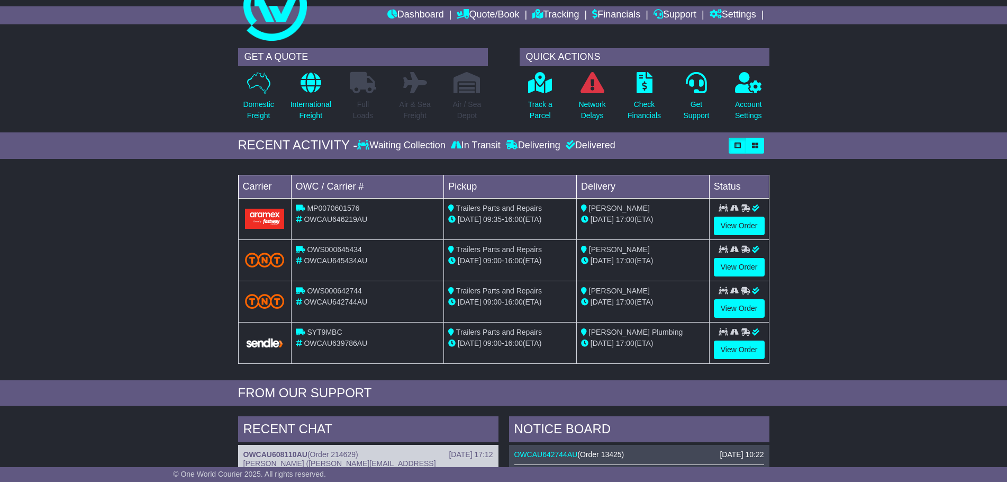
scroll to position [318, 0]
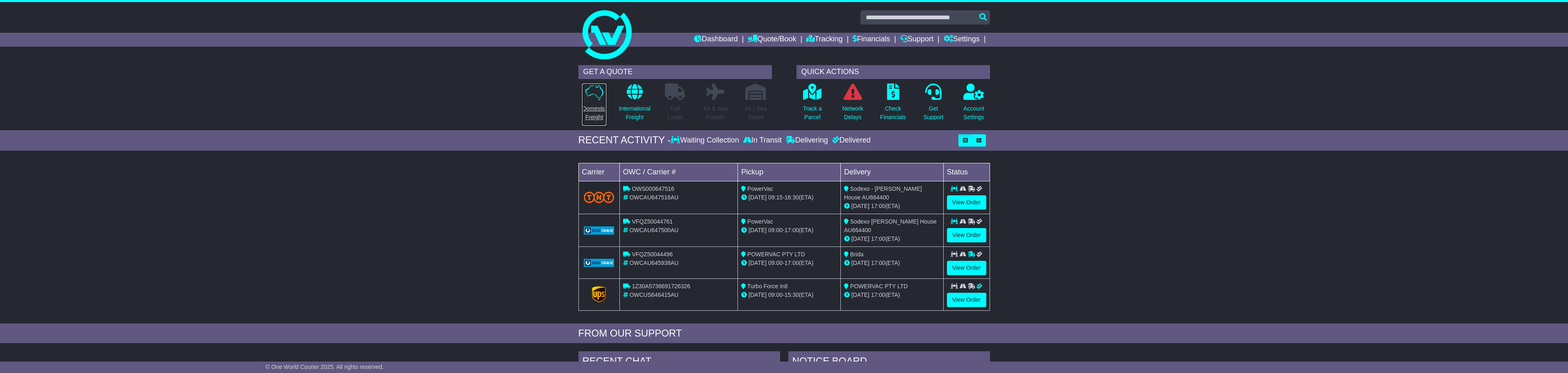
click at [595, 101] on link "Domestic Freight" at bounding box center [594, 104] width 25 height 43
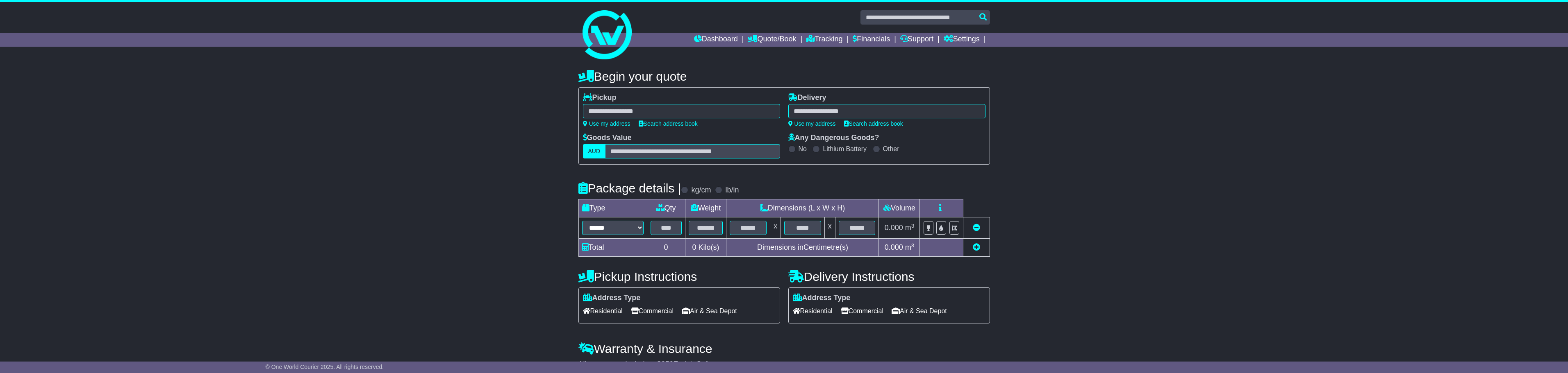
click at [741, 118] on div at bounding box center [682, 111] width 198 height 15
click at [741, 118] on input "text" at bounding box center [682, 111] width 198 height 15
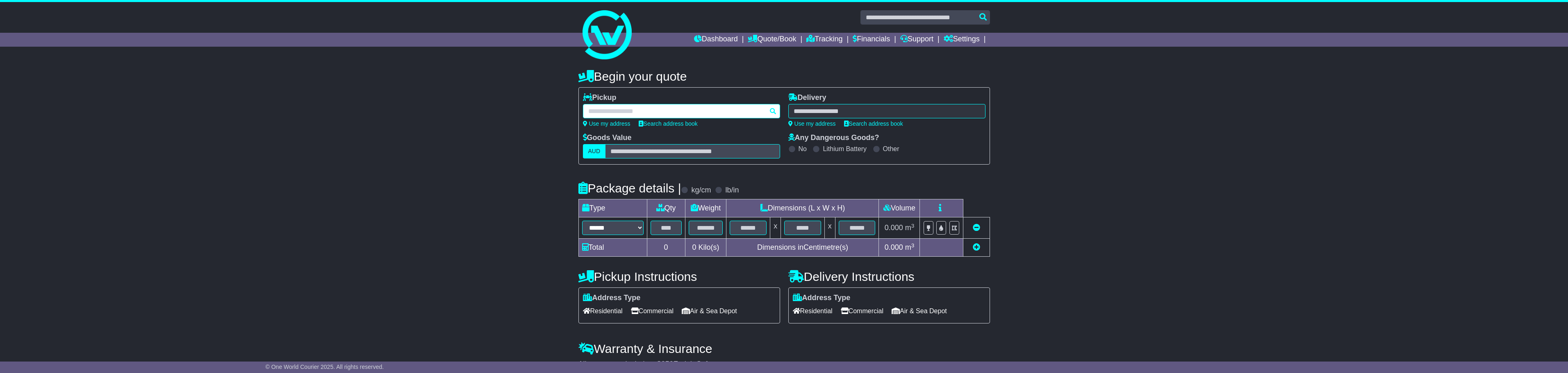
click at [741, 118] on input "text" at bounding box center [682, 111] width 198 height 15
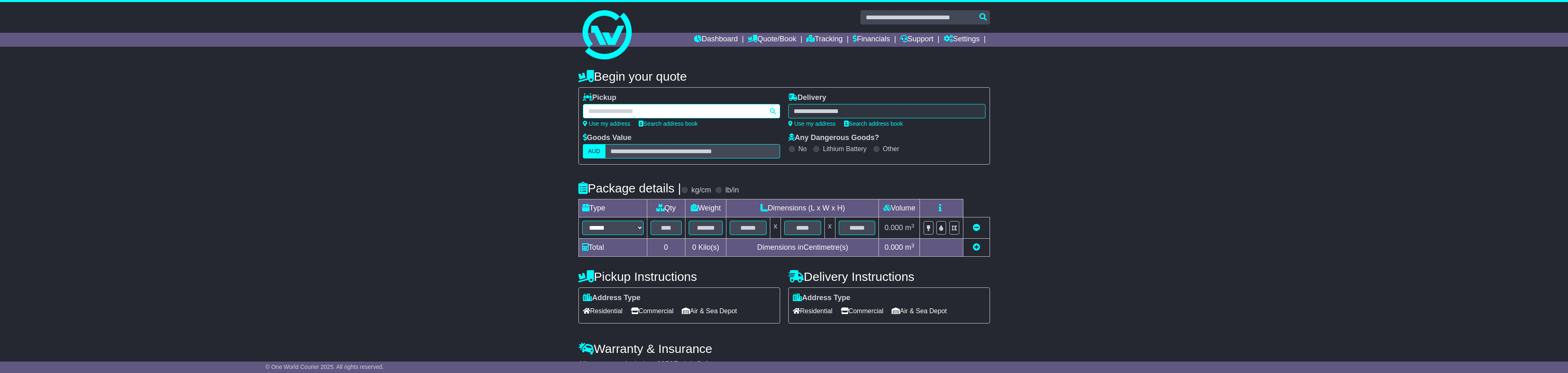
click at [741, 118] on input "text" at bounding box center [682, 111] width 198 height 15
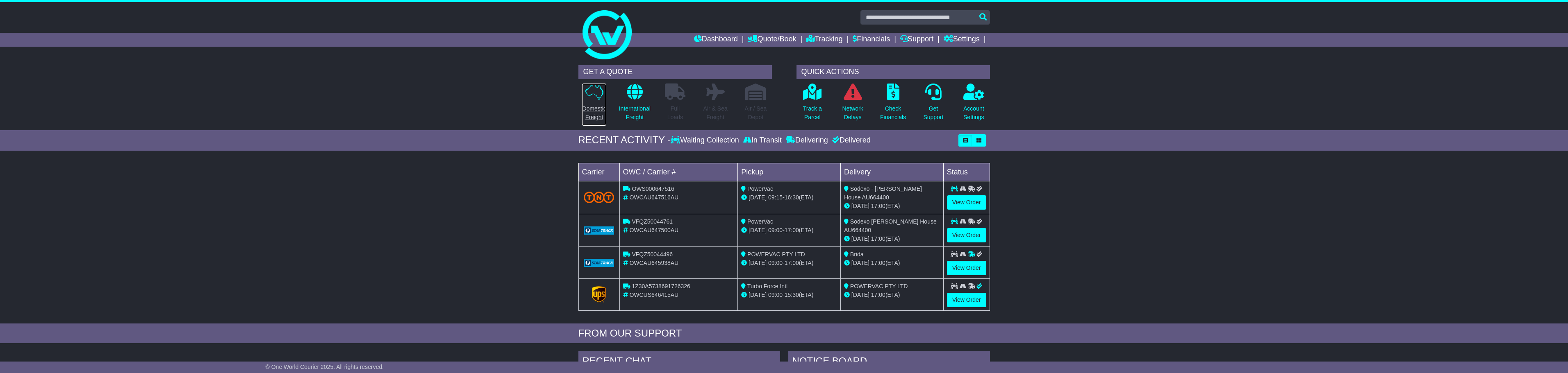
click at [599, 103] on link "Domestic Freight" at bounding box center [594, 104] width 25 height 43
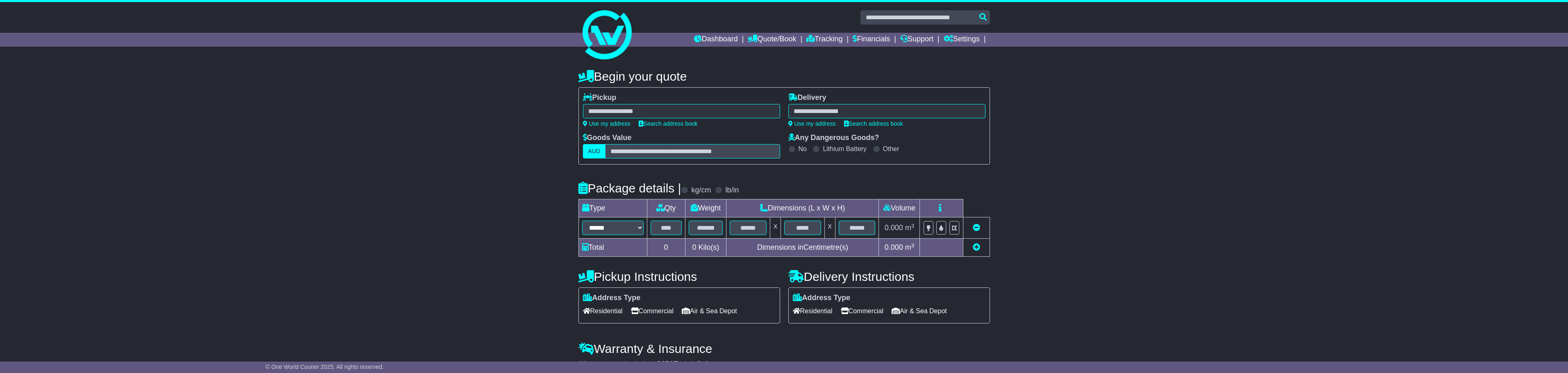
click at [611, 111] on div at bounding box center [682, 111] width 198 height 15
click at [611, 111] on input "text" at bounding box center [682, 111] width 198 height 15
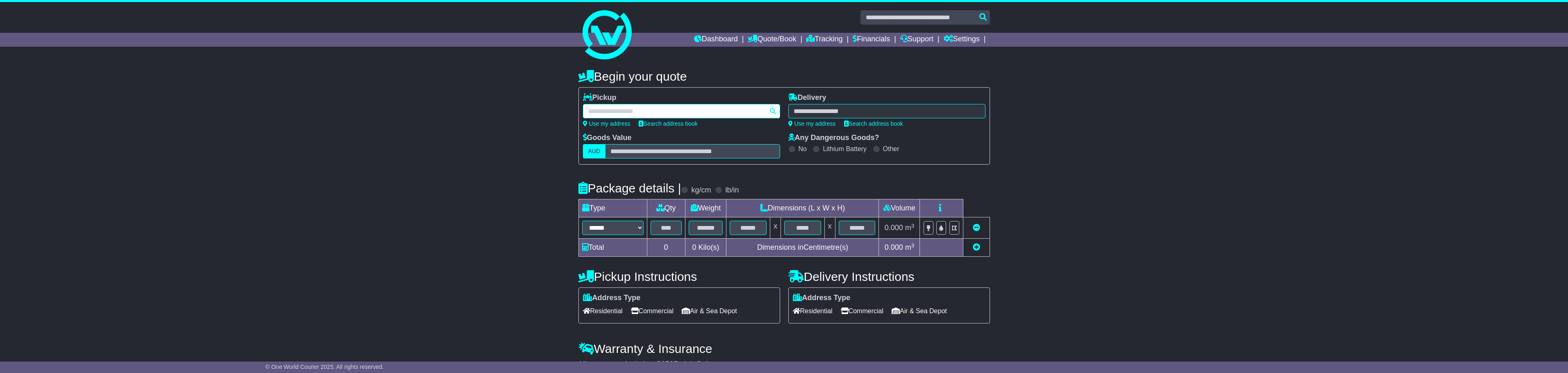
click at [611, 111] on input "text" at bounding box center [682, 111] width 198 height 15
